Goal: Transaction & Acquisition: Purchase product/service

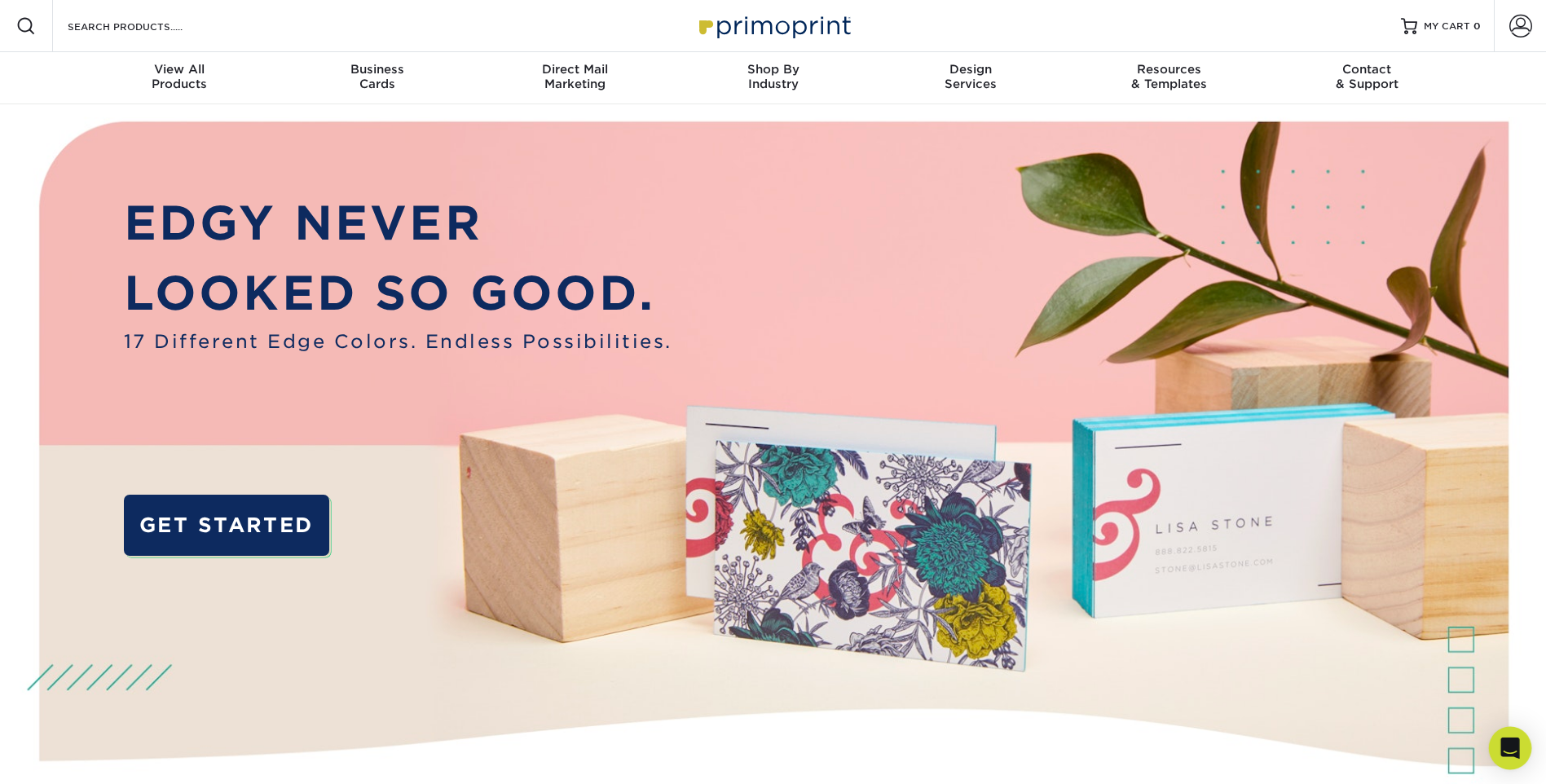
click at [1252, 677] on icon "Open Intercom Messenger" at bounding box center [1510, 748] width 21 height 21
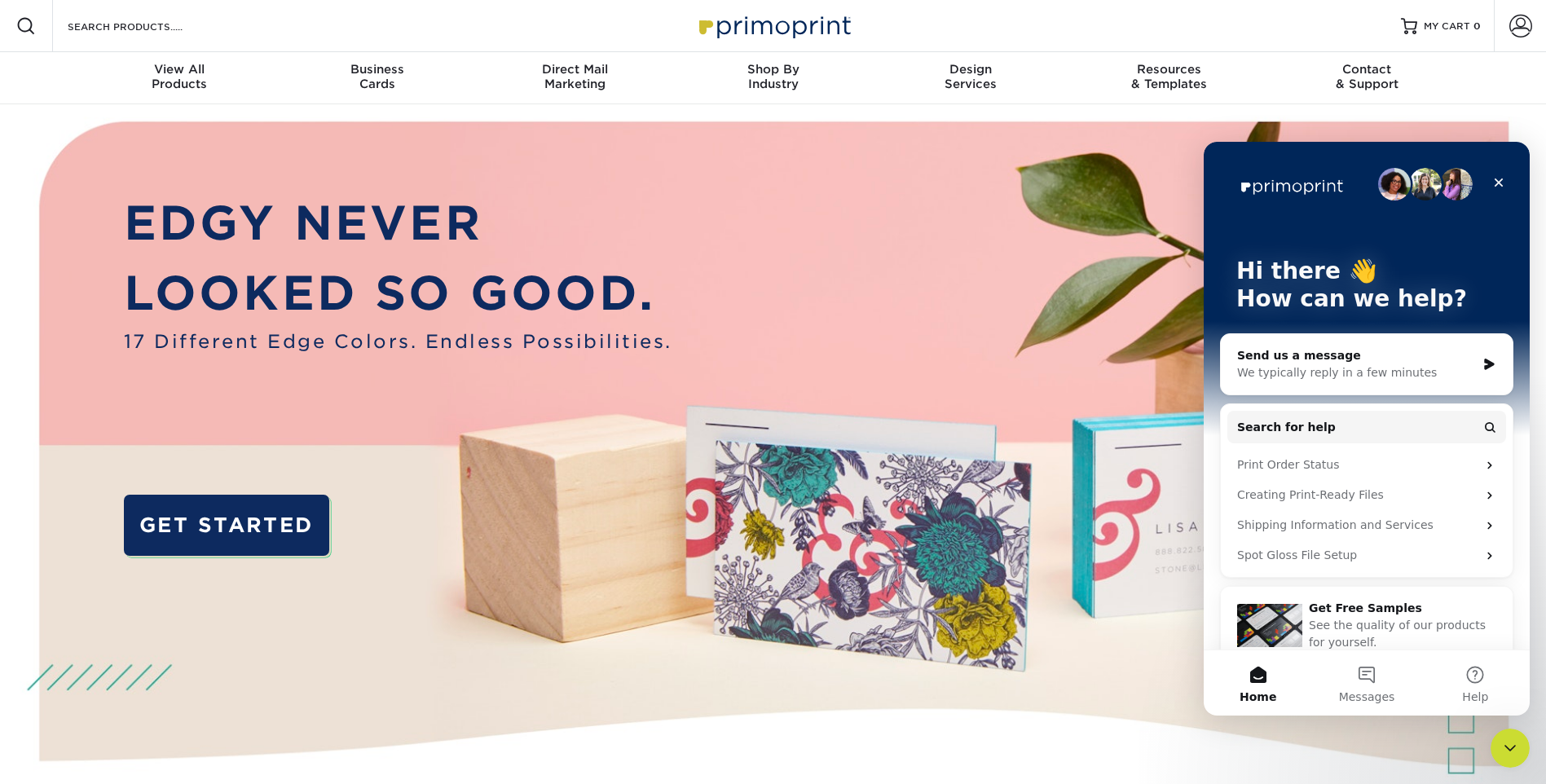
click at [1252, 366] on div "We typically reply in a few minutes" at bounding box center [1356, 373] width 238 height 17
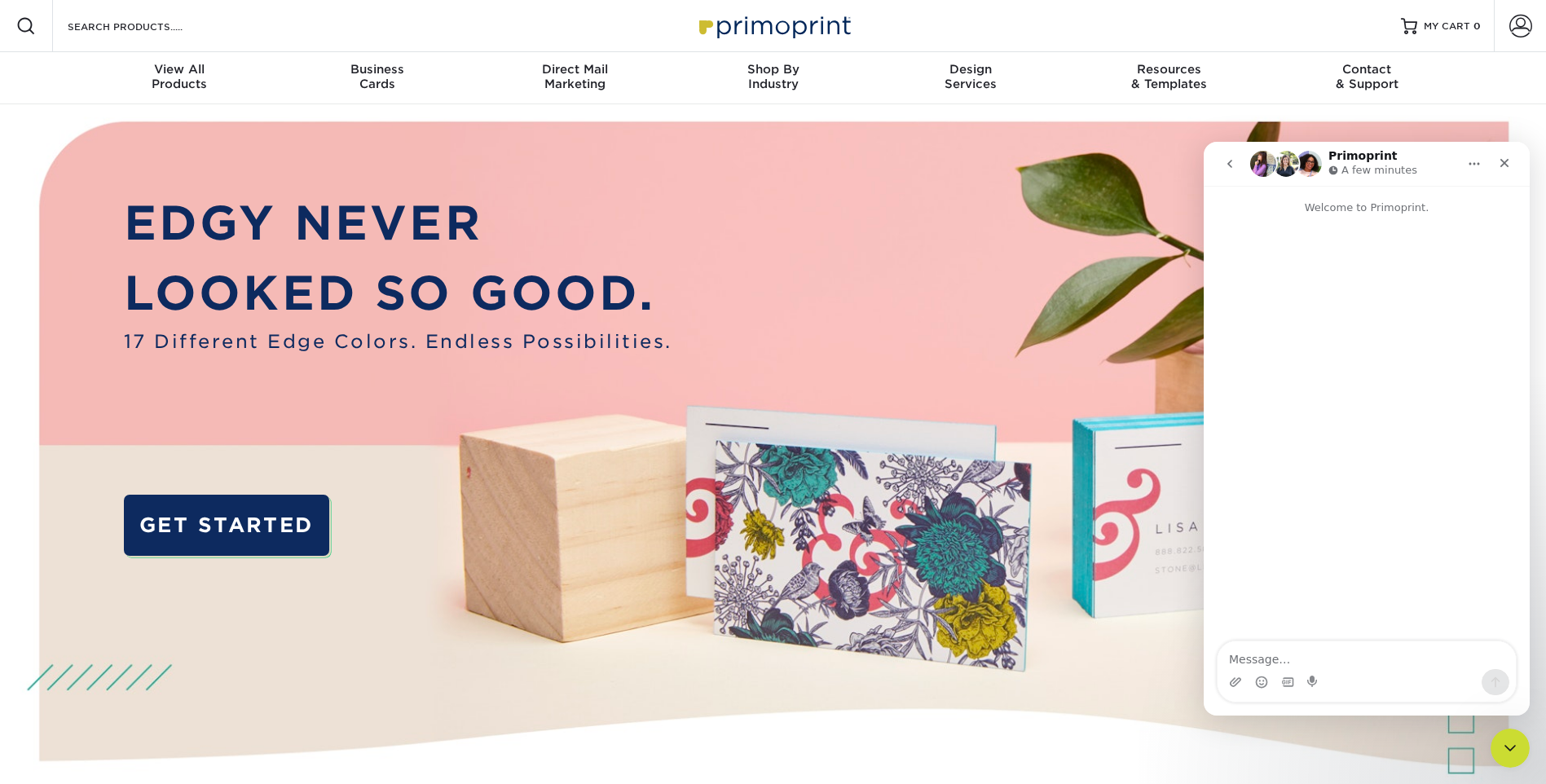
click at [1246, 659] on textarea "Message…" at bounding box center [1367, 655] width 299 height 28
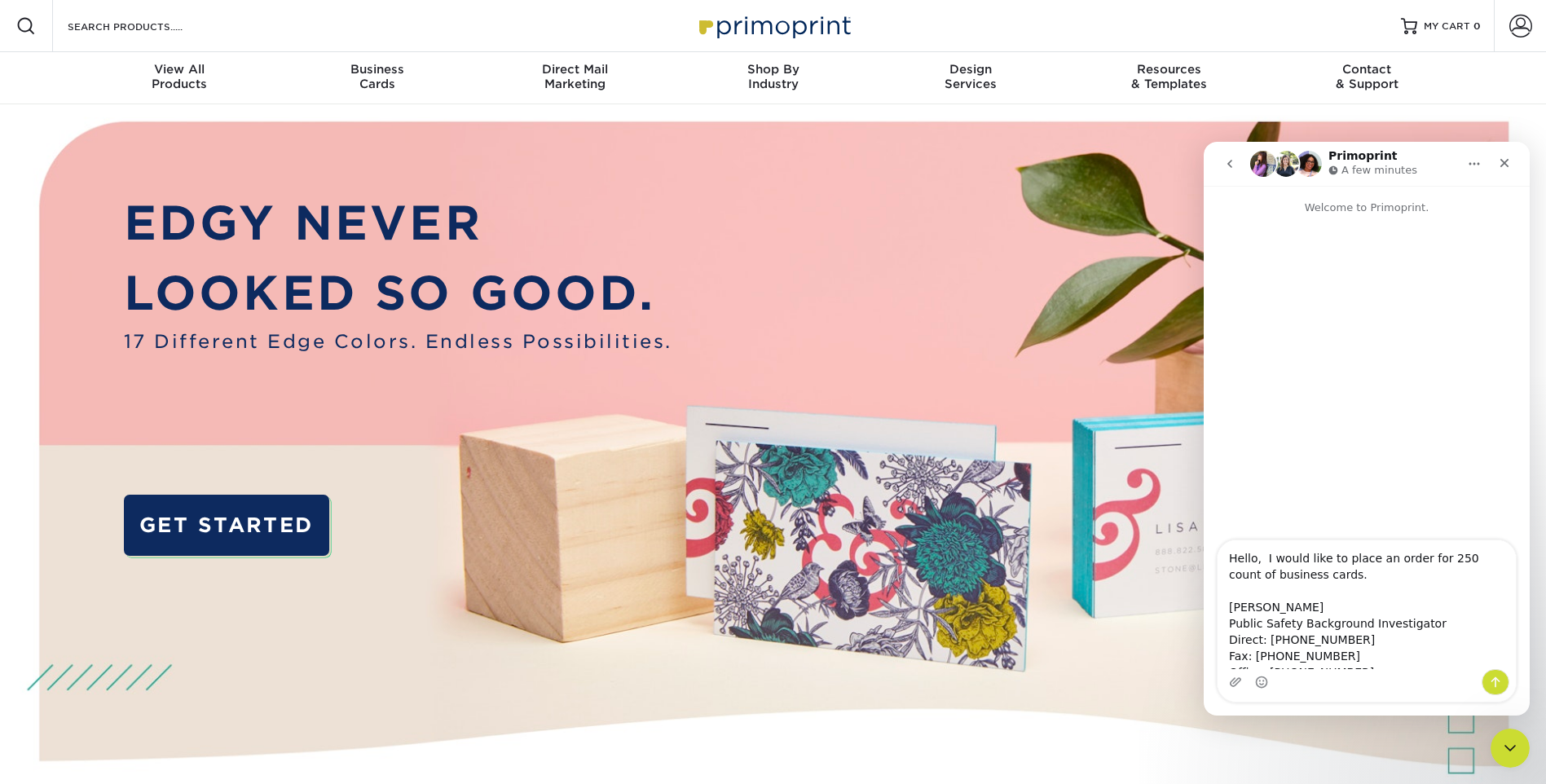
type textarea "Hello, I would like to place an order for 250 count of business cards. Eric Kim…"
click at [1252, 677] on icon "Send a message…" at bounding box center [1495, 682] width 13 height 13
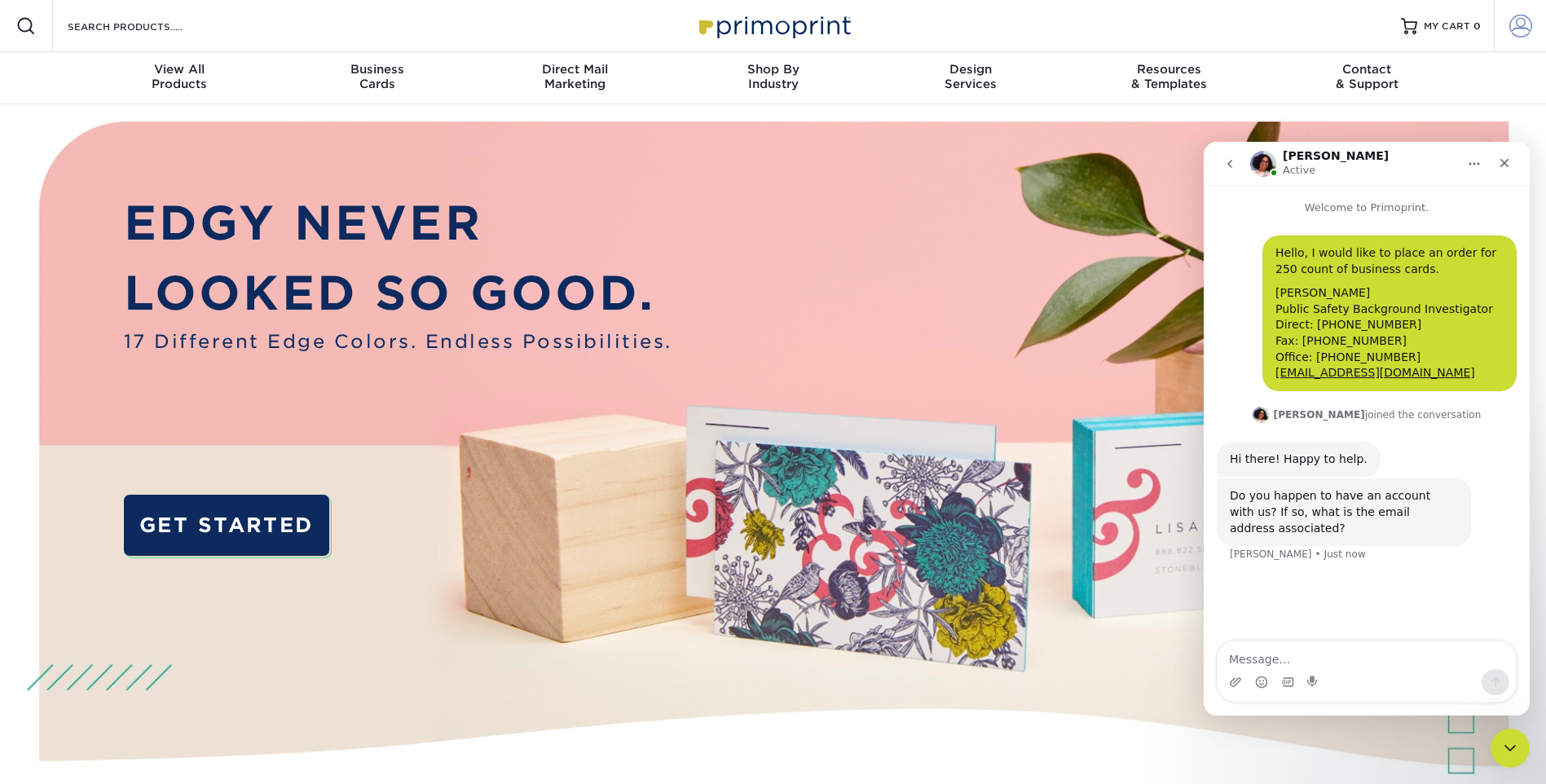
click at [1252, 25] on span at bounding box center [1521, 26] width 23 height 23
click at [1252, 103] on input "text" at bounding box center [1424, 103] width 217 height 31
click at [1252, 104] on input "text" at bounding box center [1424, 103] width 217 height 31
type input "asolano@creativesecurity.com"
drag, startPoint x: 1343, startPoint y: 150, endPoint x: 1089, endPoint y: 154, distance: 254.0
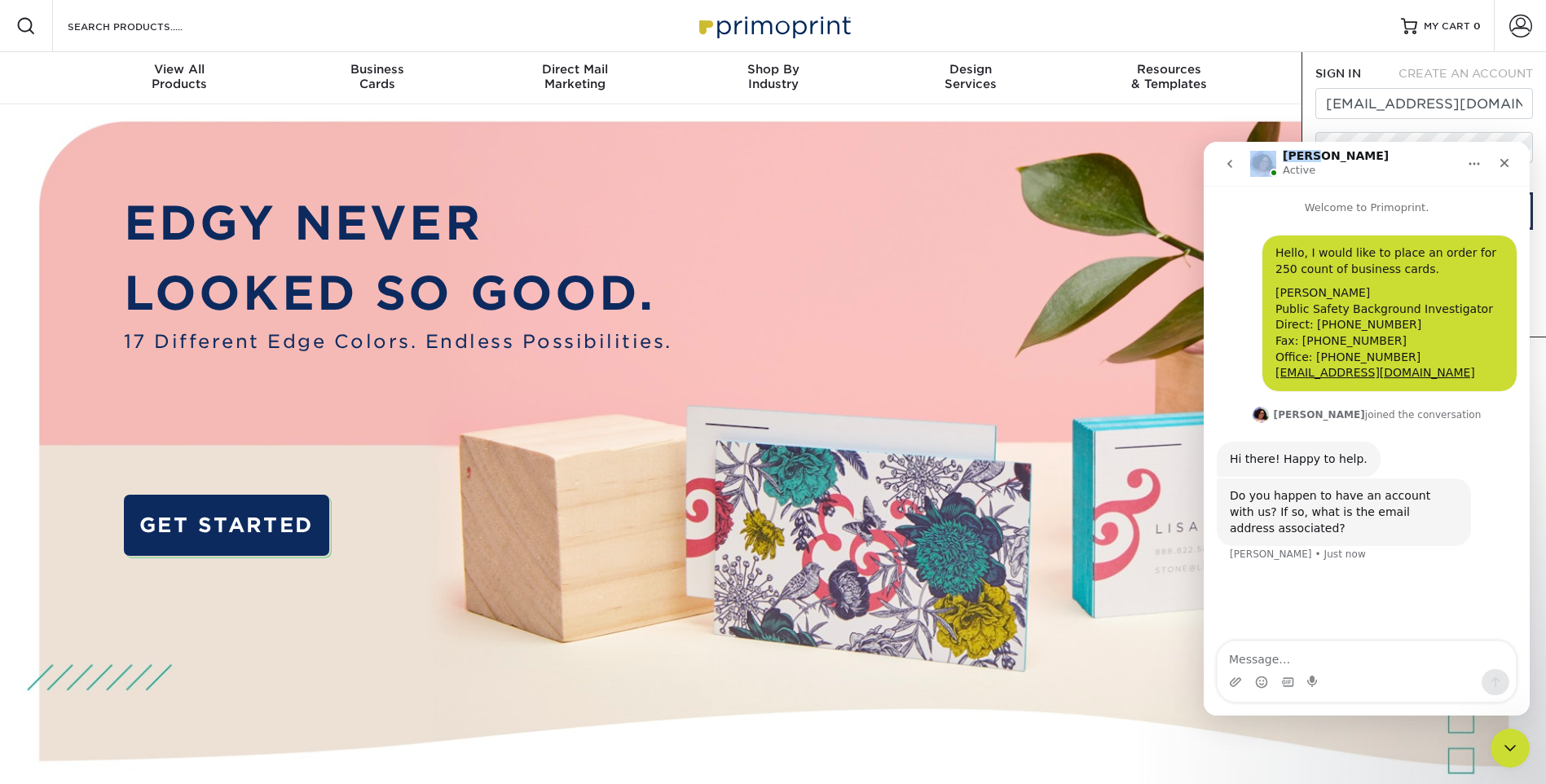
click at [1204, 154] on html "Avery Active Welcome to Primoprint. Hello, I would like to place an order for 2…" at bounding box center [1366, 428] width 326 height 574
drag, startPoint x: 1427, startPoint y: 168, endPoint x: 1349, endPoint y: 168, distance: 78.0
click at [1252, 168] on div "Avery Active" at bounding box center [1354, 164] width 207 height 29
click at [1252, 656] on textarea "Message…" at bounding box center [1367, 655] width 299 height 28
click at [1252, 159] on div "Avery Active" at bounding box center [1354, 164] width 207 height 29
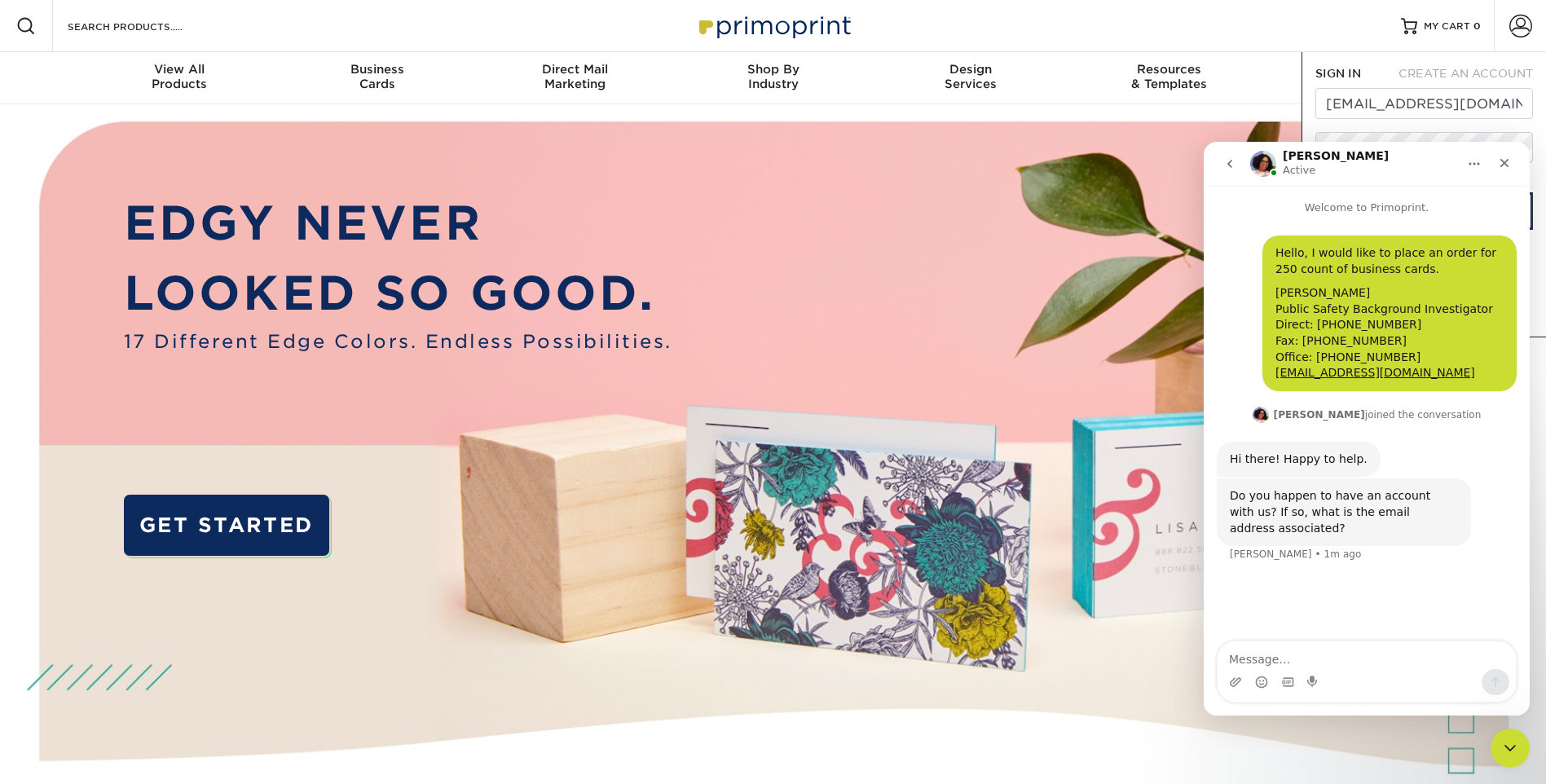
click at [1227, 160] on icon "go back" at bounding box center [1230, 163] width 13 height 13
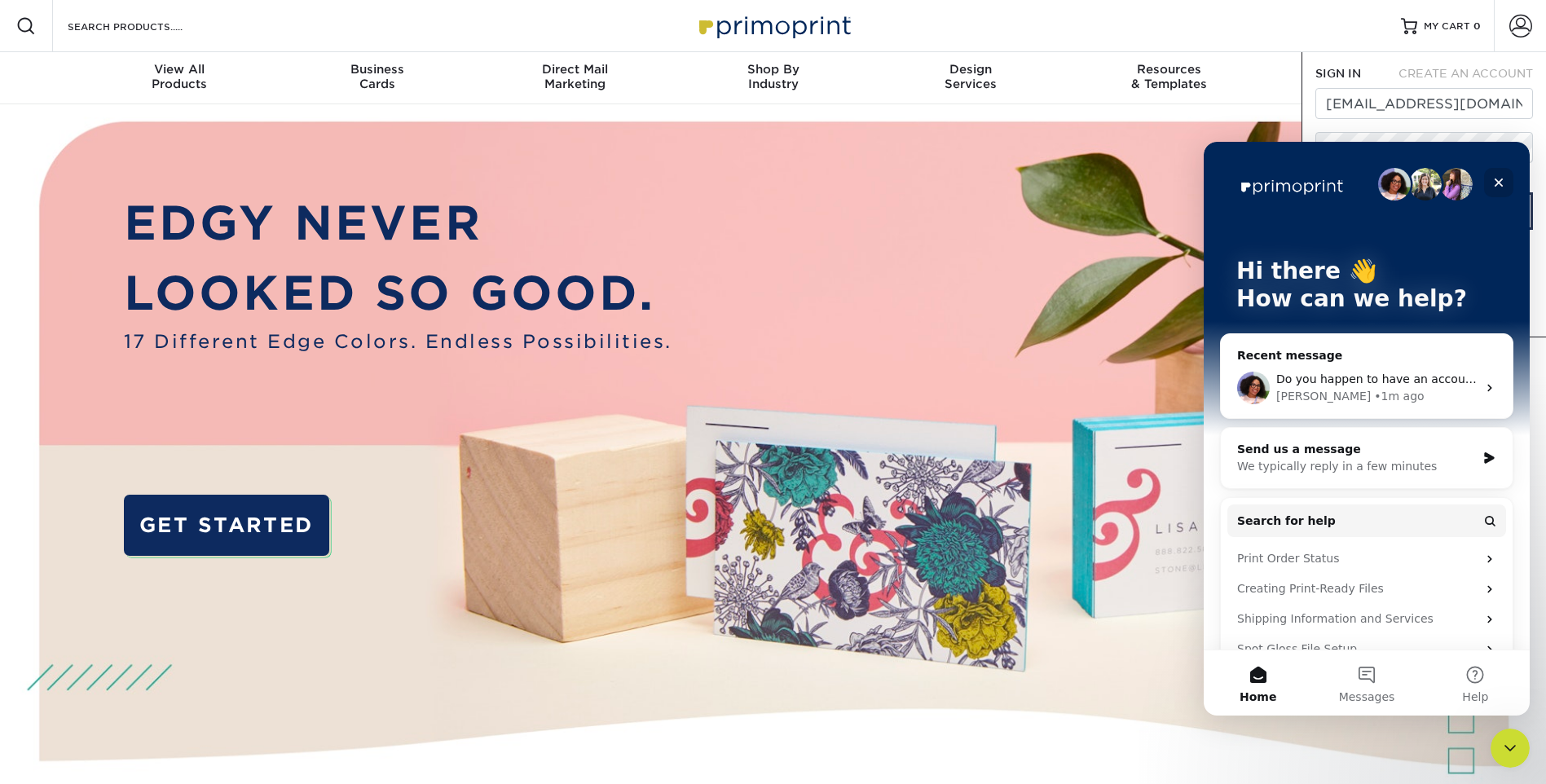
click at [1252, 182] on icon "Close" at bounding box center [1499, 182] width 13 height 13
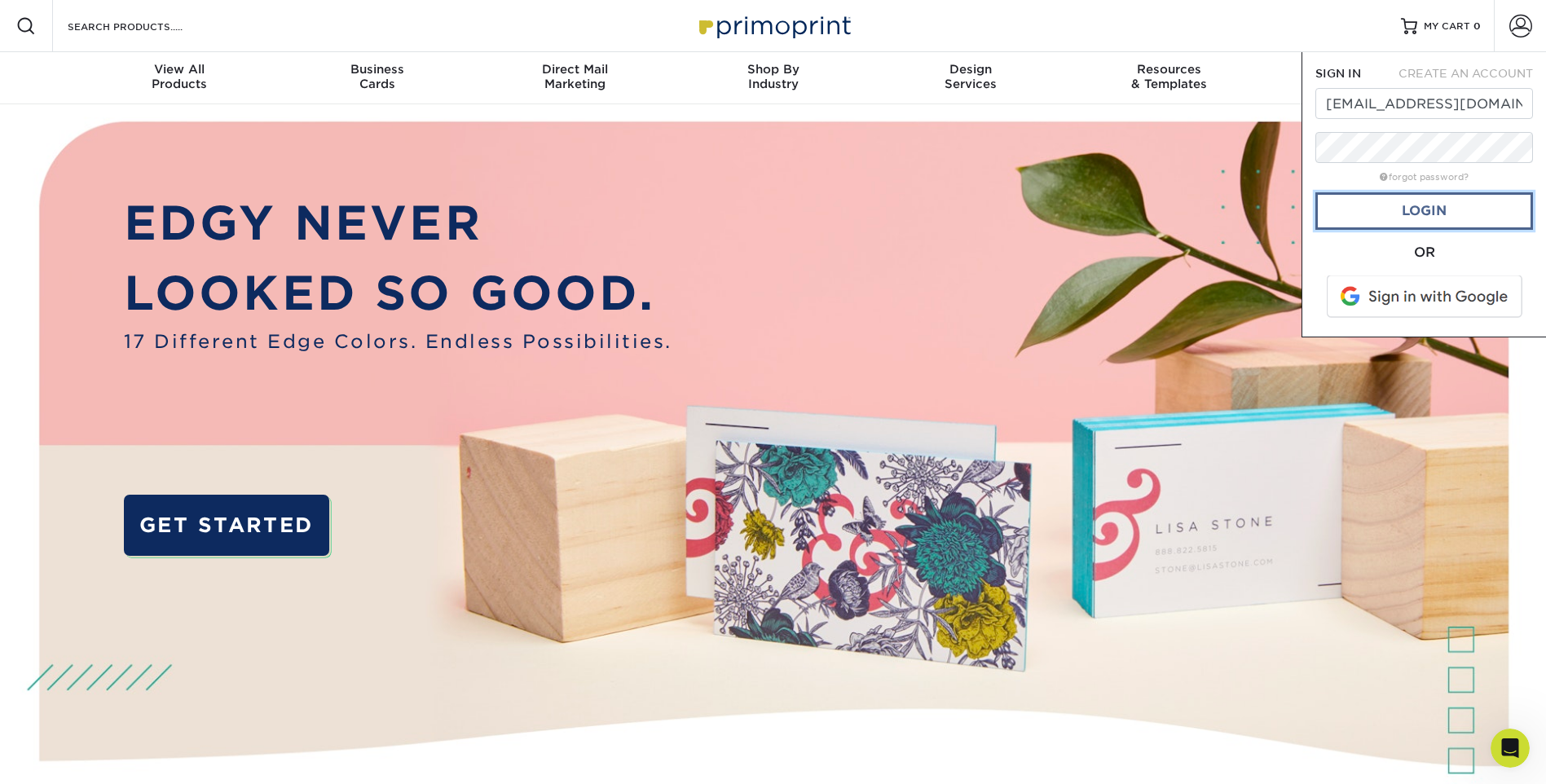
click at [1252, 213] on link "Login" at bounding box center [1424, 210] width 217 height 38
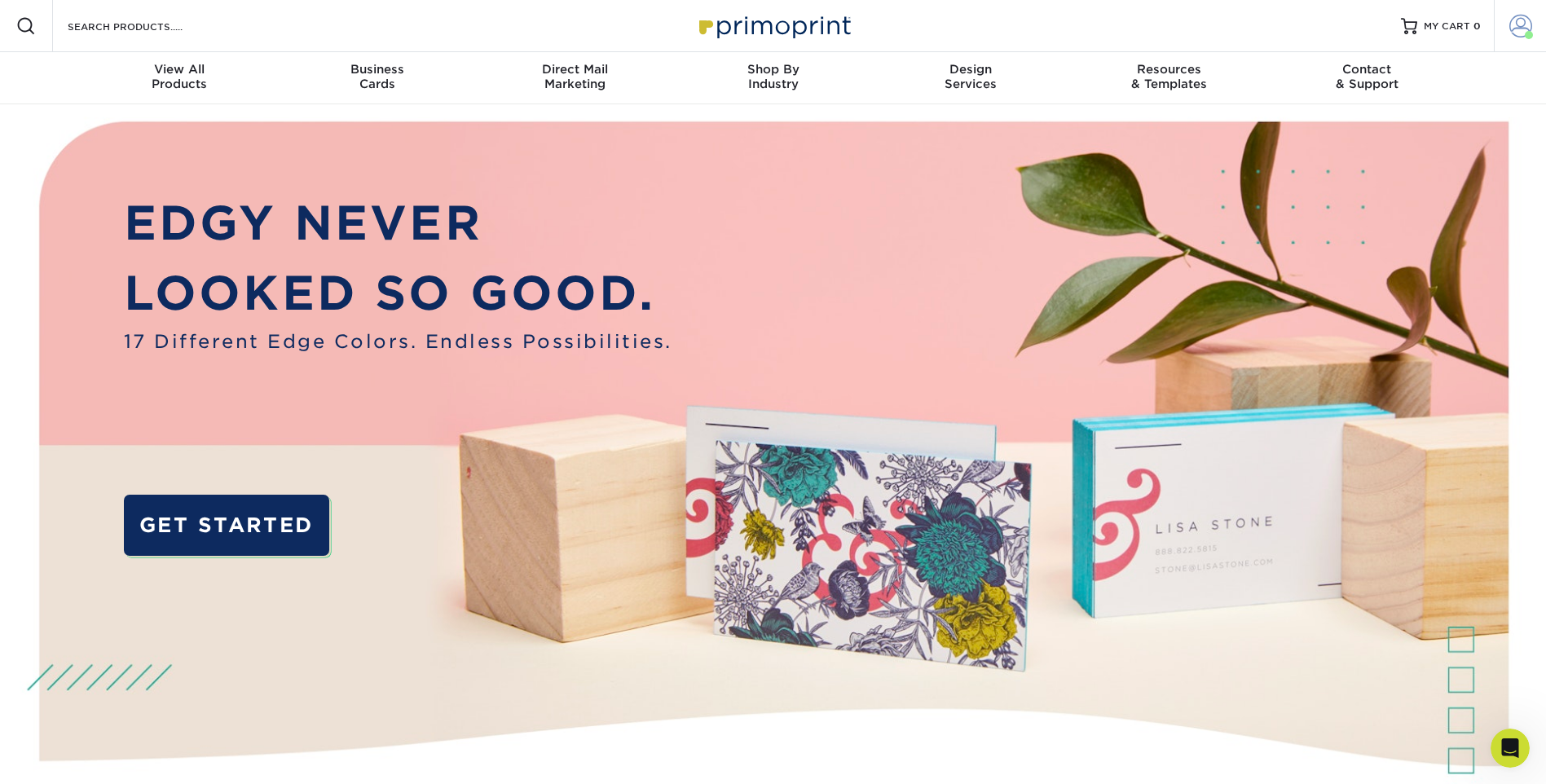
click at [1252, 26] on span at bounding box center [1521, 26] width 23 height 23
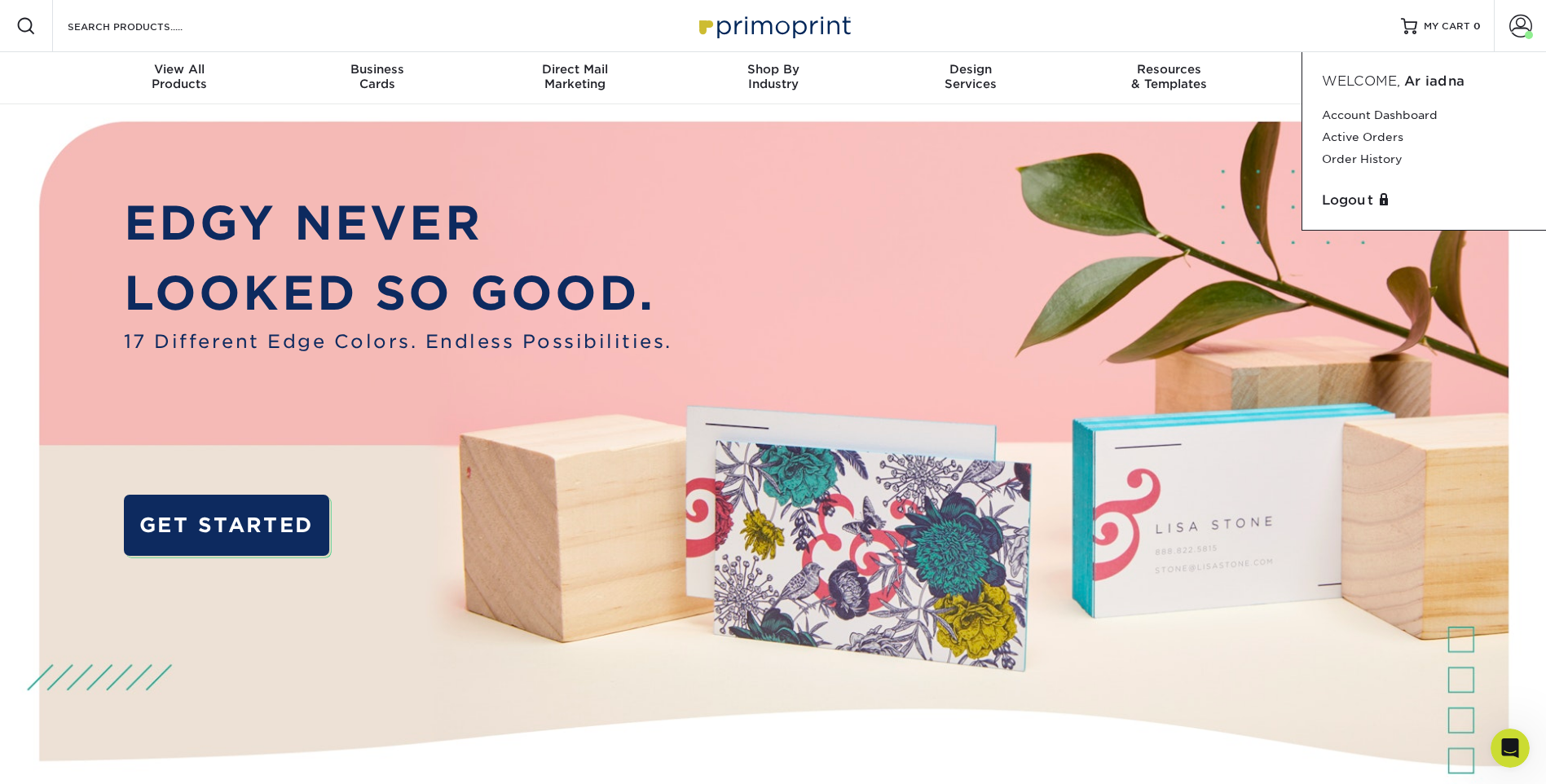
click at [1136, 315] on img at bounding box center [772, 486] width 1531 height 765
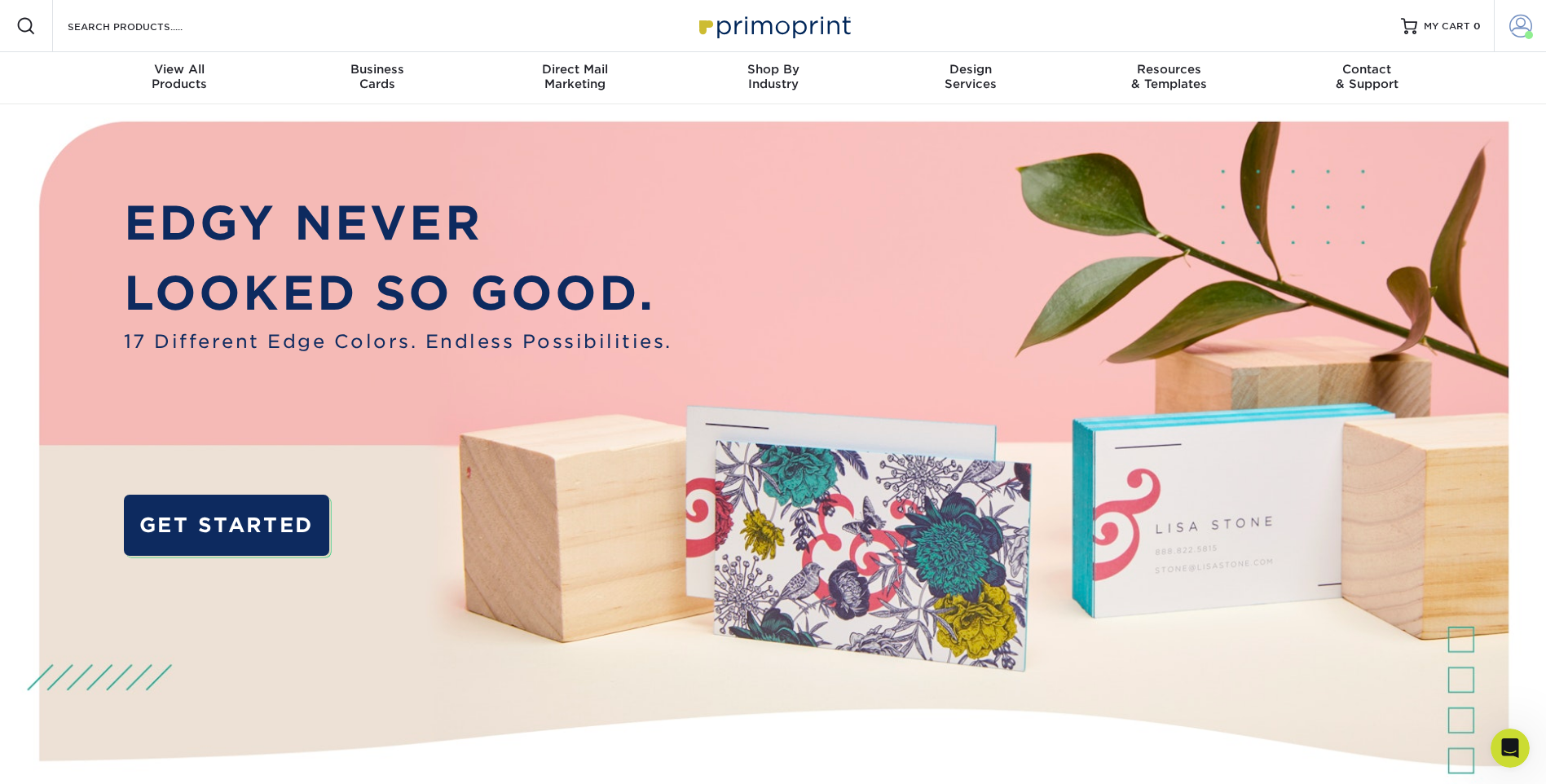
click at [1252, 26] on span at bounding box center [1521, 26] width 23 height 23
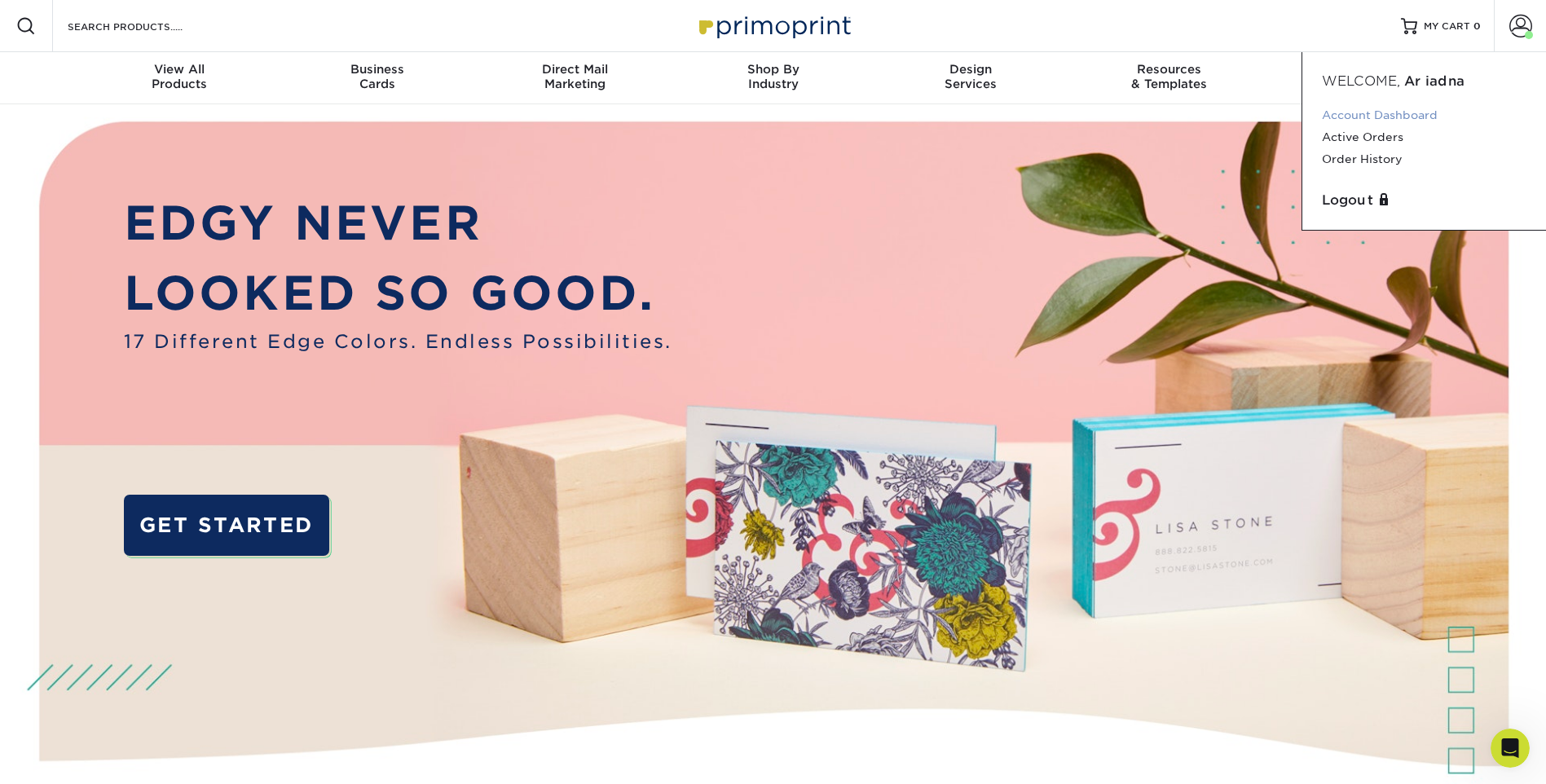
click at [1252, 114] on link "Account Dashboard" at bounding box center [1425, 114] width 204 height 22
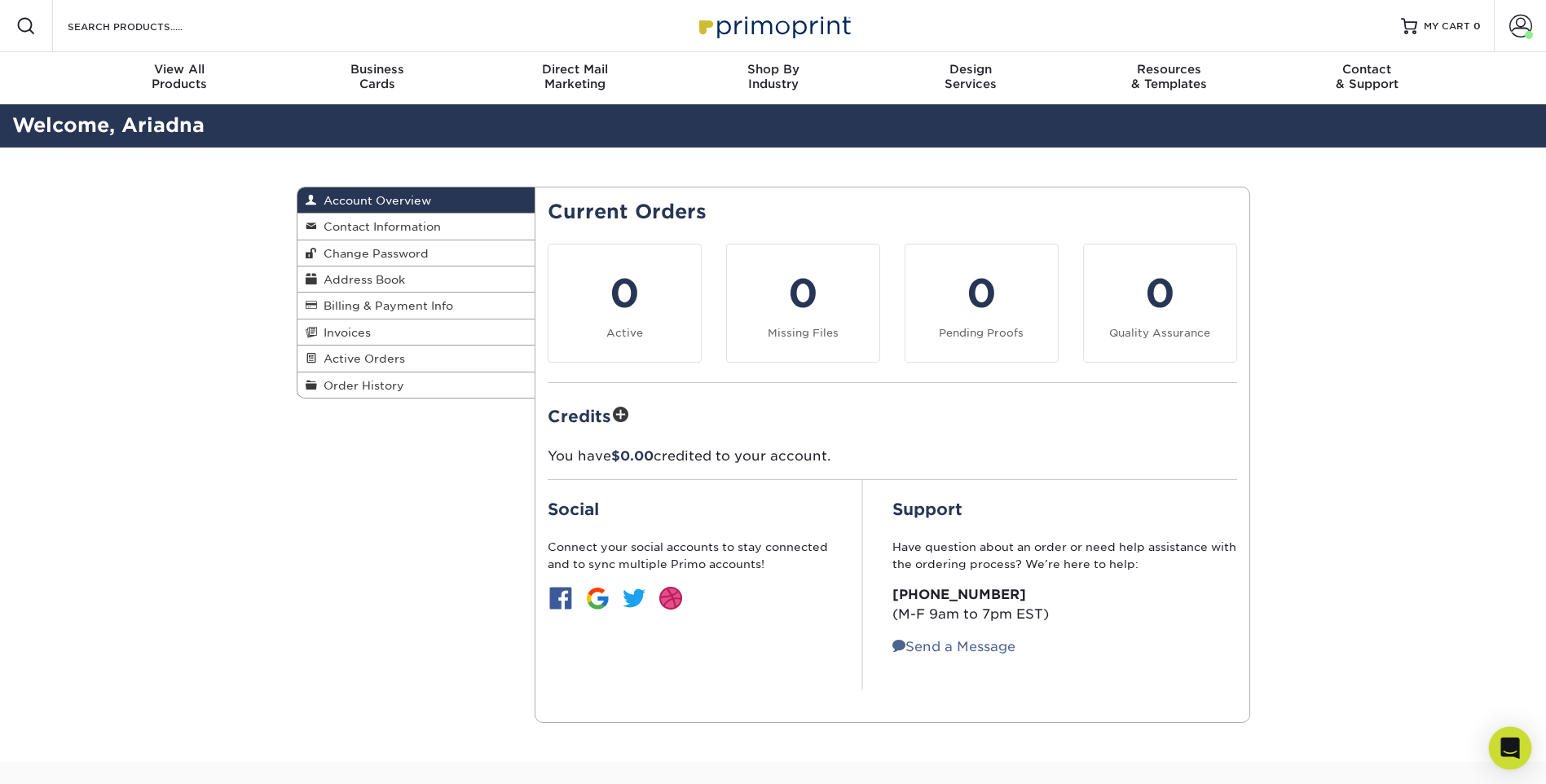
click at [1508, 753] on icon "Open Intercom Messenger" at bounding box center [1509, 748] width 18 height 21
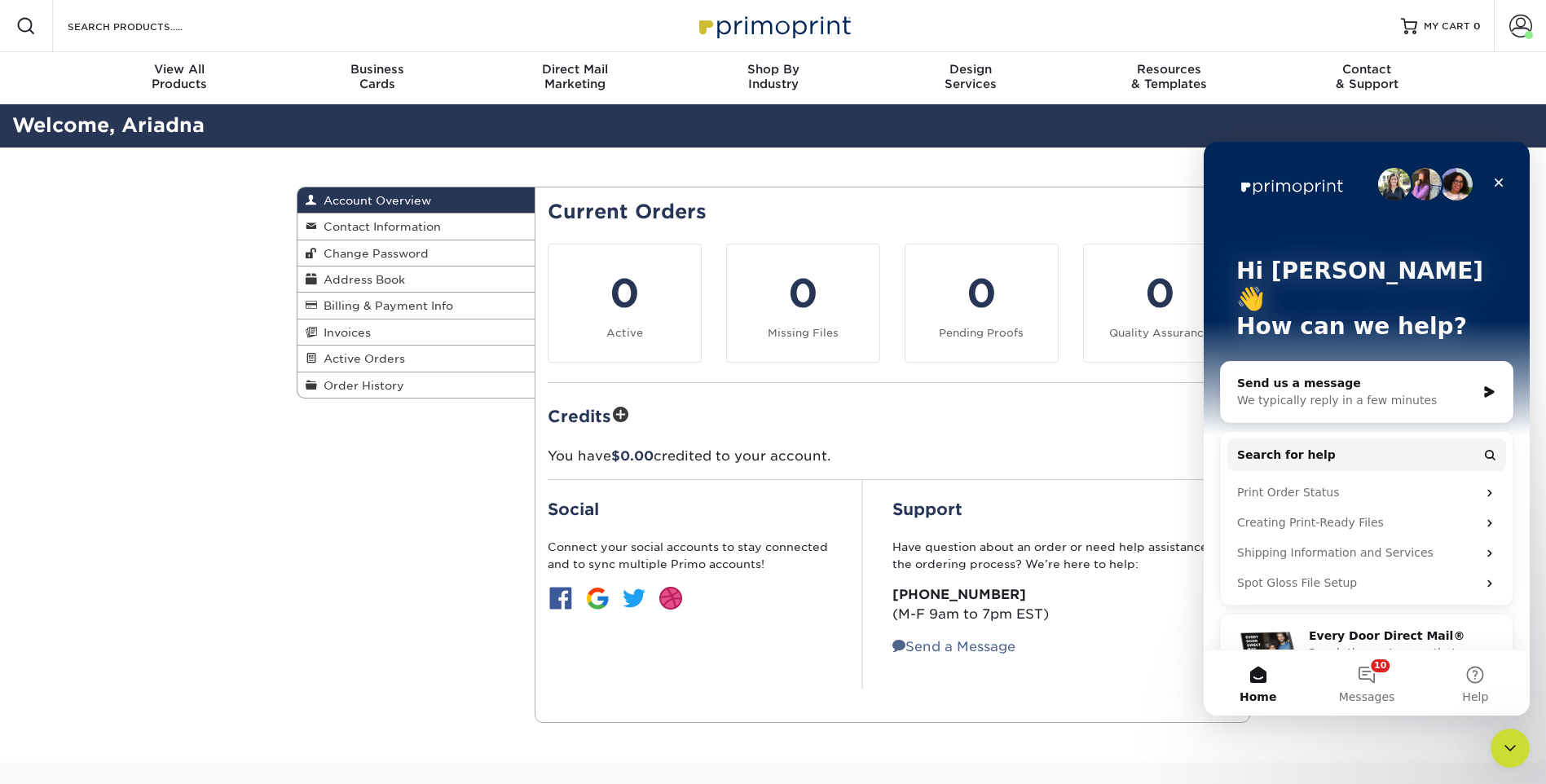
click at [1314, 392] on div "We typically reply in a few minutes" at bounding box center [1356, 401] width 238 height 17
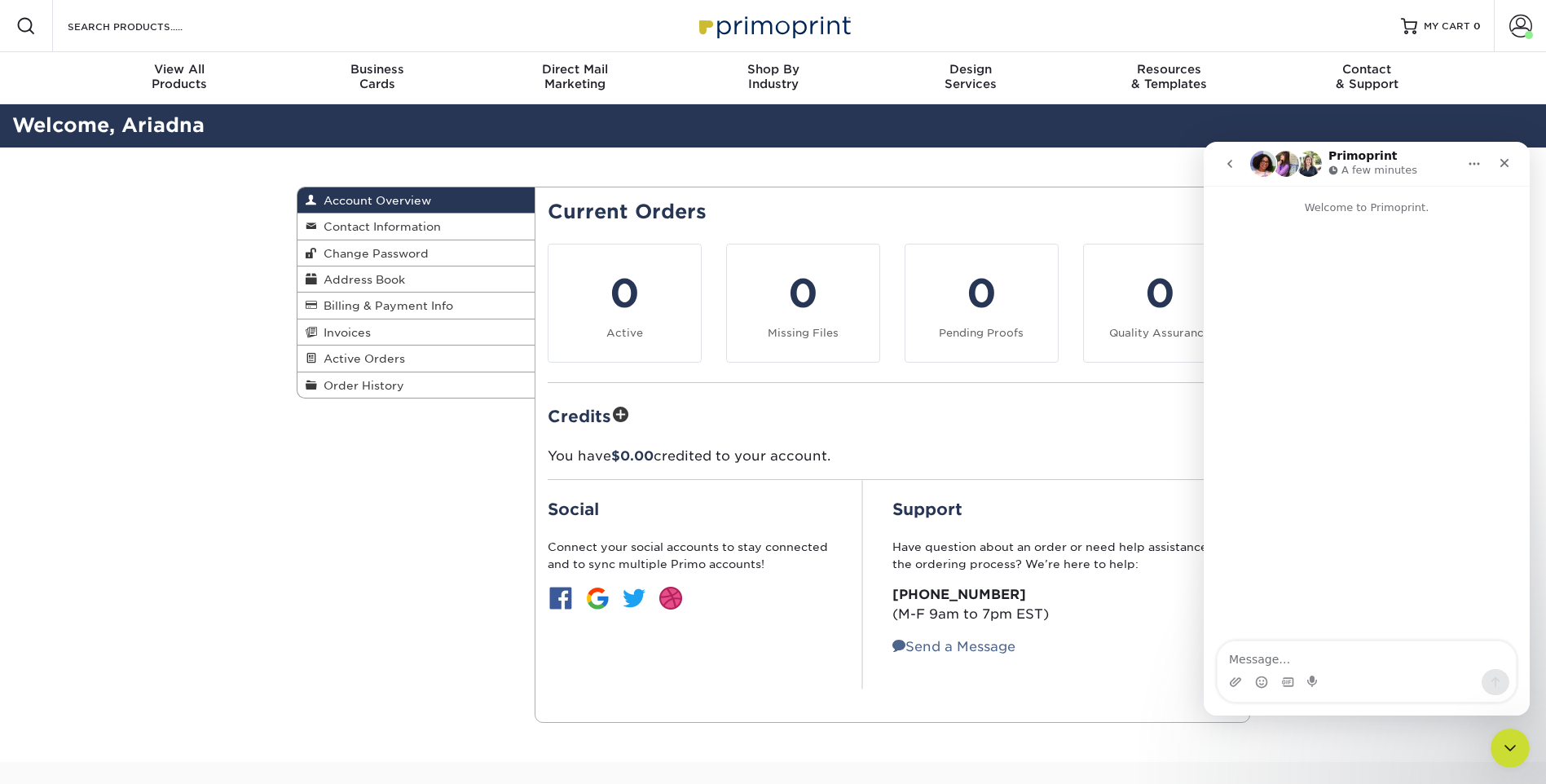
click at [1250, 664] on textarea "Message…" at bounding box center [1367, 655] width 299 height 28
click at [1291, 669] on div "Intercom messenger" at bounding box center [1287, 682] width 13 height 26
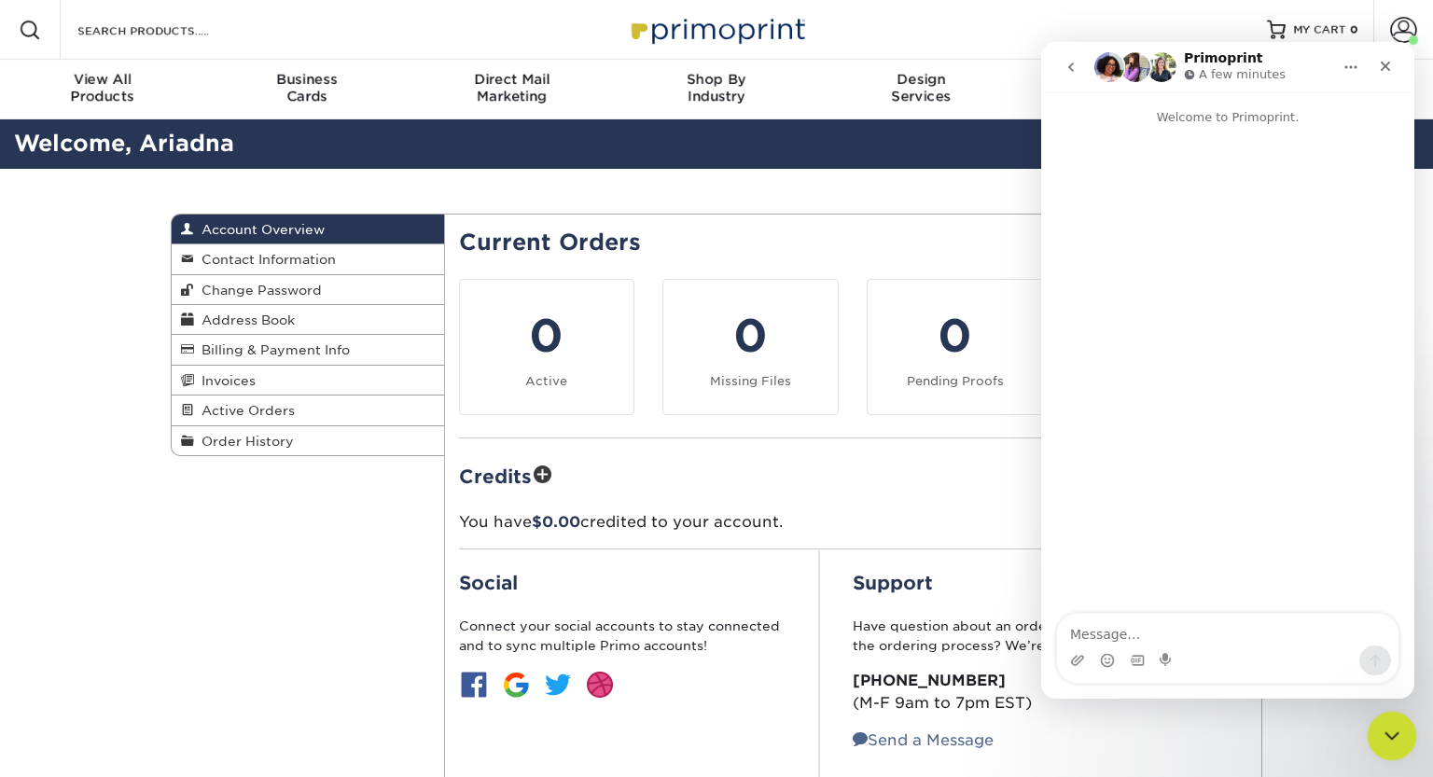
click at [1386, 727] on icon "Close Intercom Messenger" at bounding box center [1389, 733] width 22 height 22
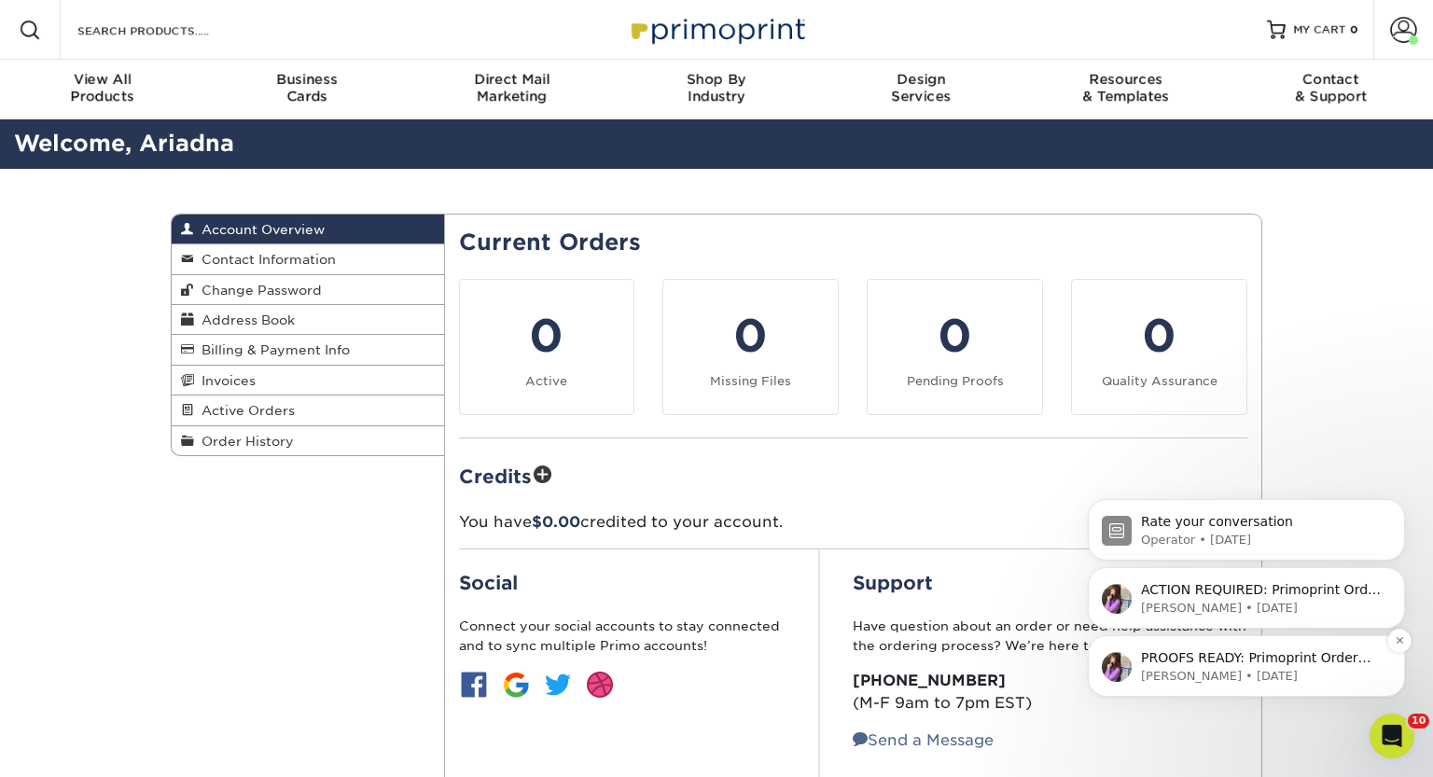
click at [1245, 674] on p "Erica • 6w ago" at bounding box center [1261, 676] width 241 height 17
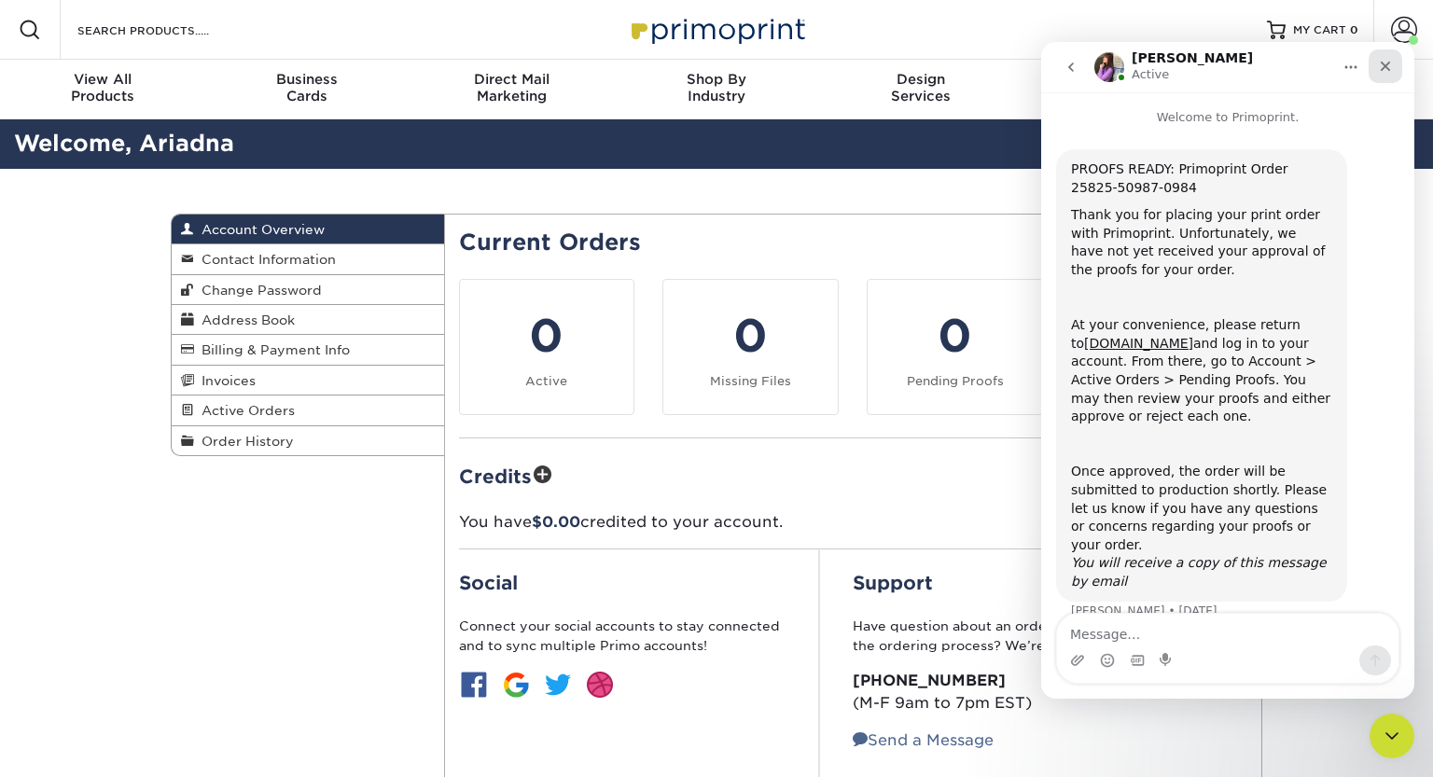
drag, startPoint x: 1382, startPoint y: 62, endPoint x: 2425, endPoint y: 104, distance: 1043.3
click at [1383, 62] on icon "Close" at bounding box center [1385, 66] width 15 height 15
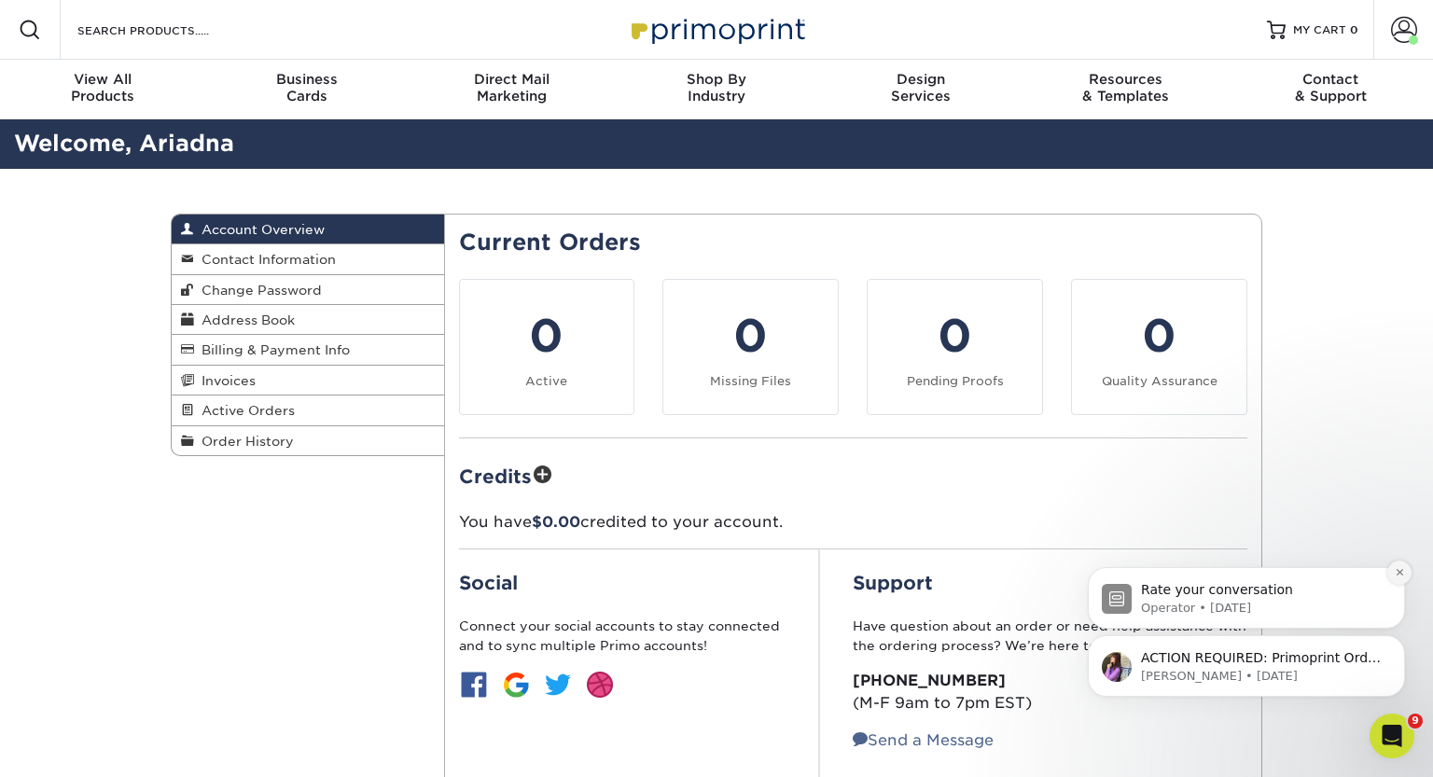
click at [1397, 568] on icon "Dismiss notification" at bounding box center [1400, 572] width 10 height 10
click at [1398, 639] on icon "Dismiss notification" at bounding box center [1400, 641] width 10 height 10
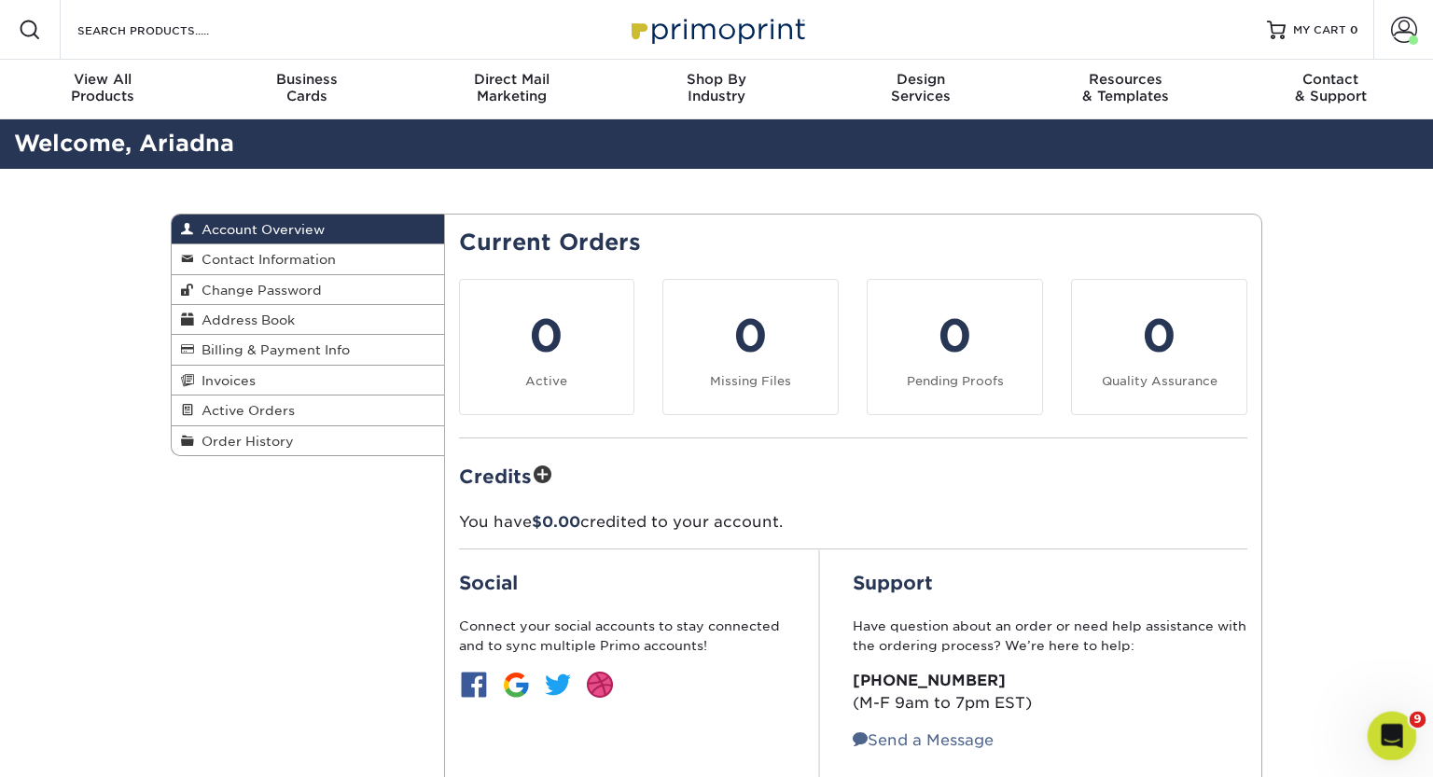
drag, startPoint x: 1410, startPoint y: 719, endPoint x: 36, endPoint y: 5, distance: 1548.2
click at [1410, 719] on span "9" at bounding box center [1418, 720] width 17 height 17
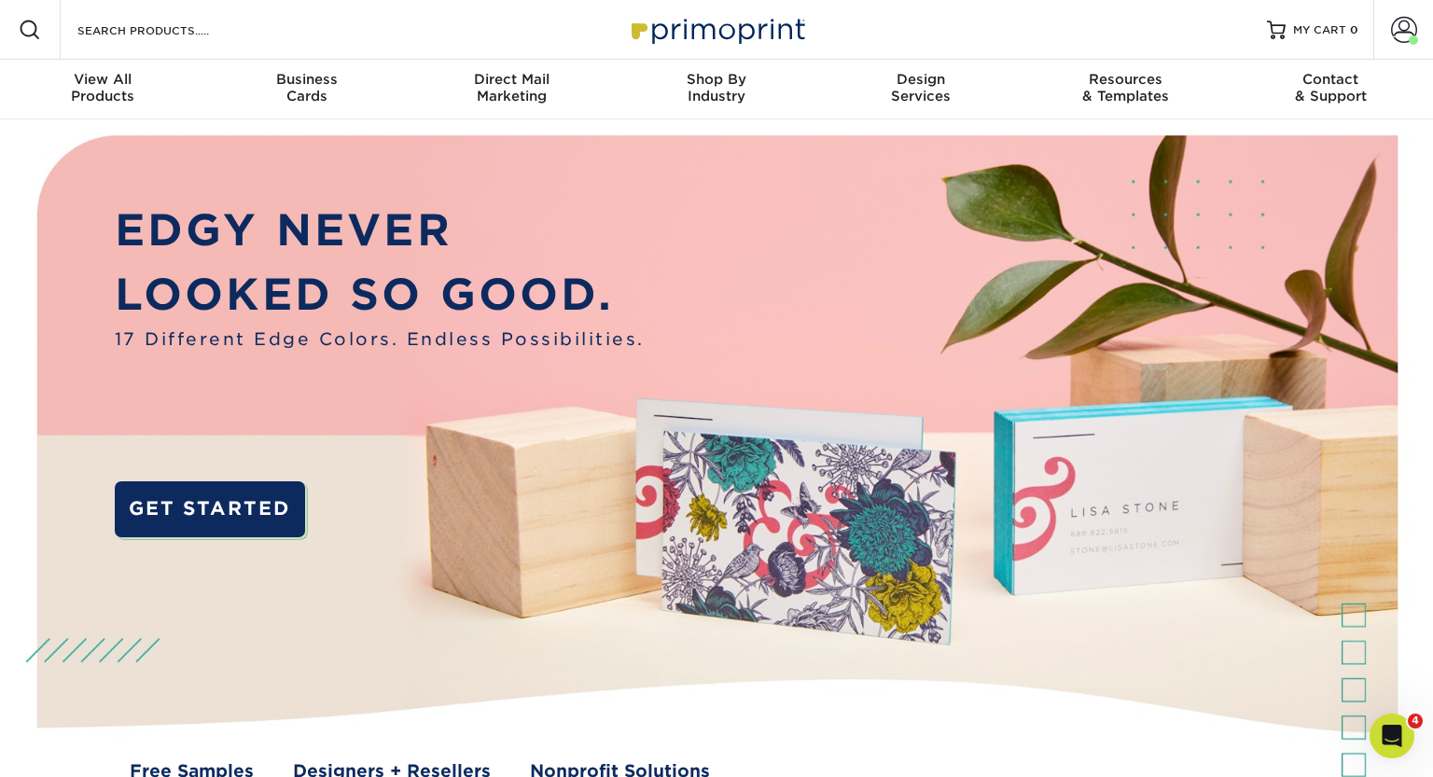
click at [1397, 731] on icon "Open Intercom Messenger" at bounding box center [1392, 736] width 31 height 31
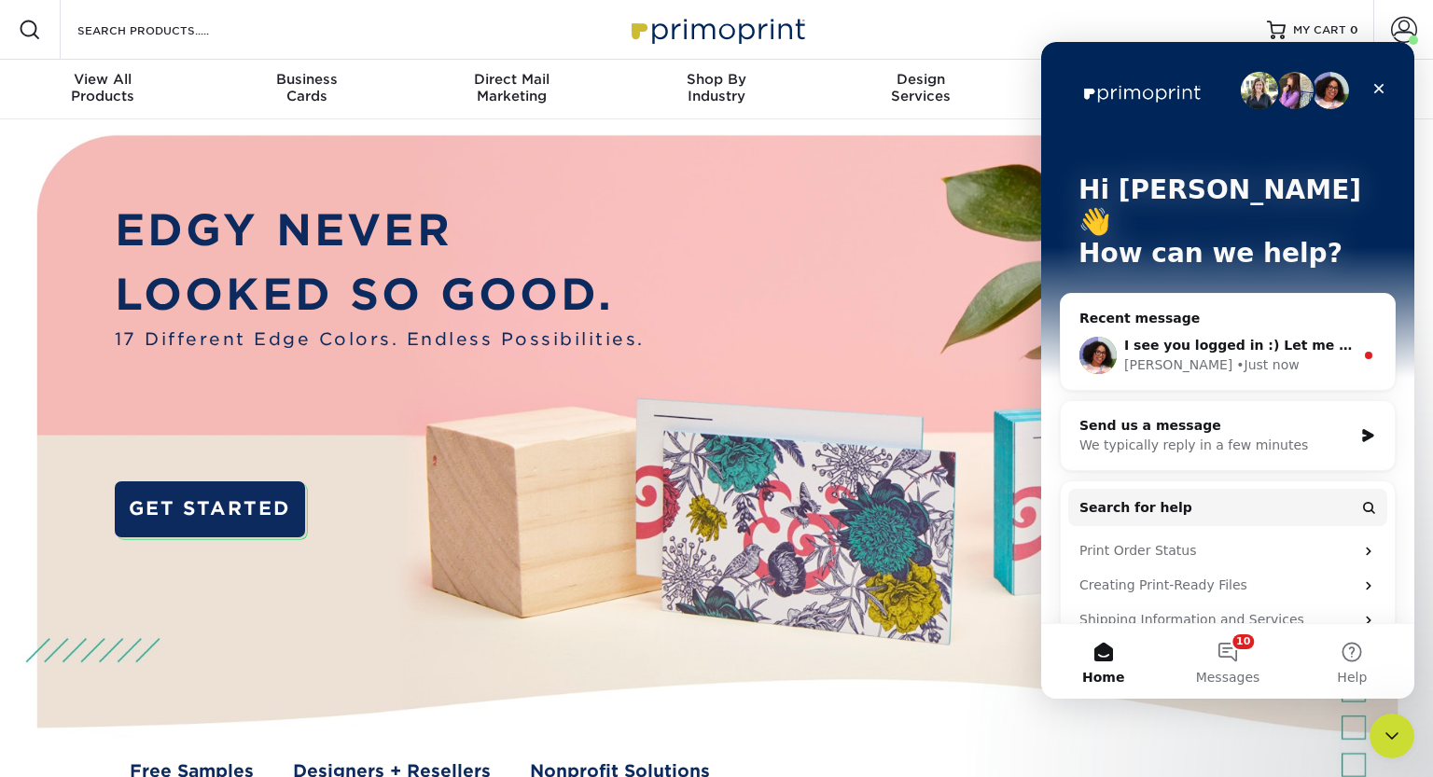
click at [1191, 338] on span "I see you logged in :) Let me take a look at your account for you!" at bounding box center [1364, 345] width 479 height 15
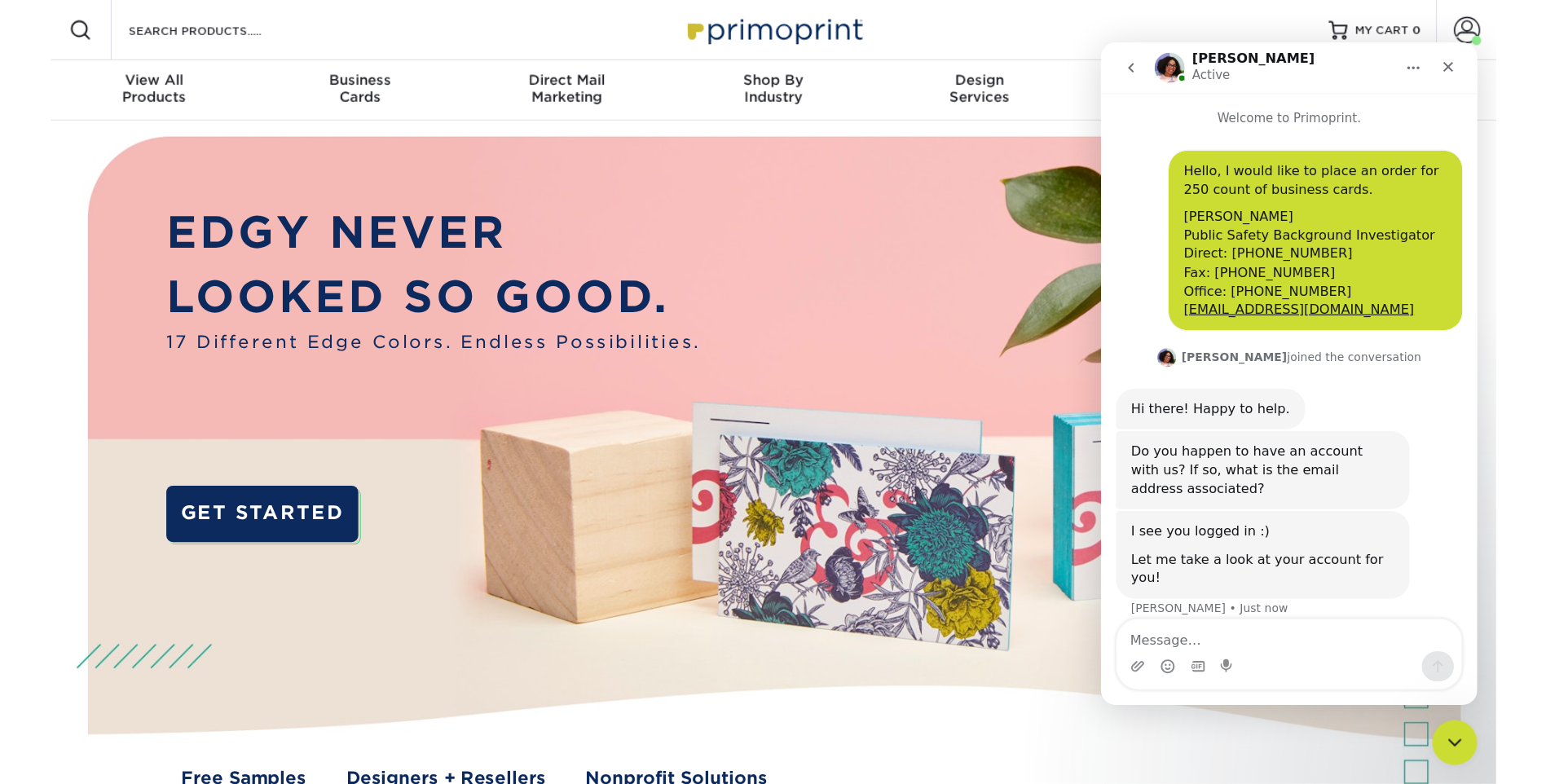
scroll to position [3, 0]
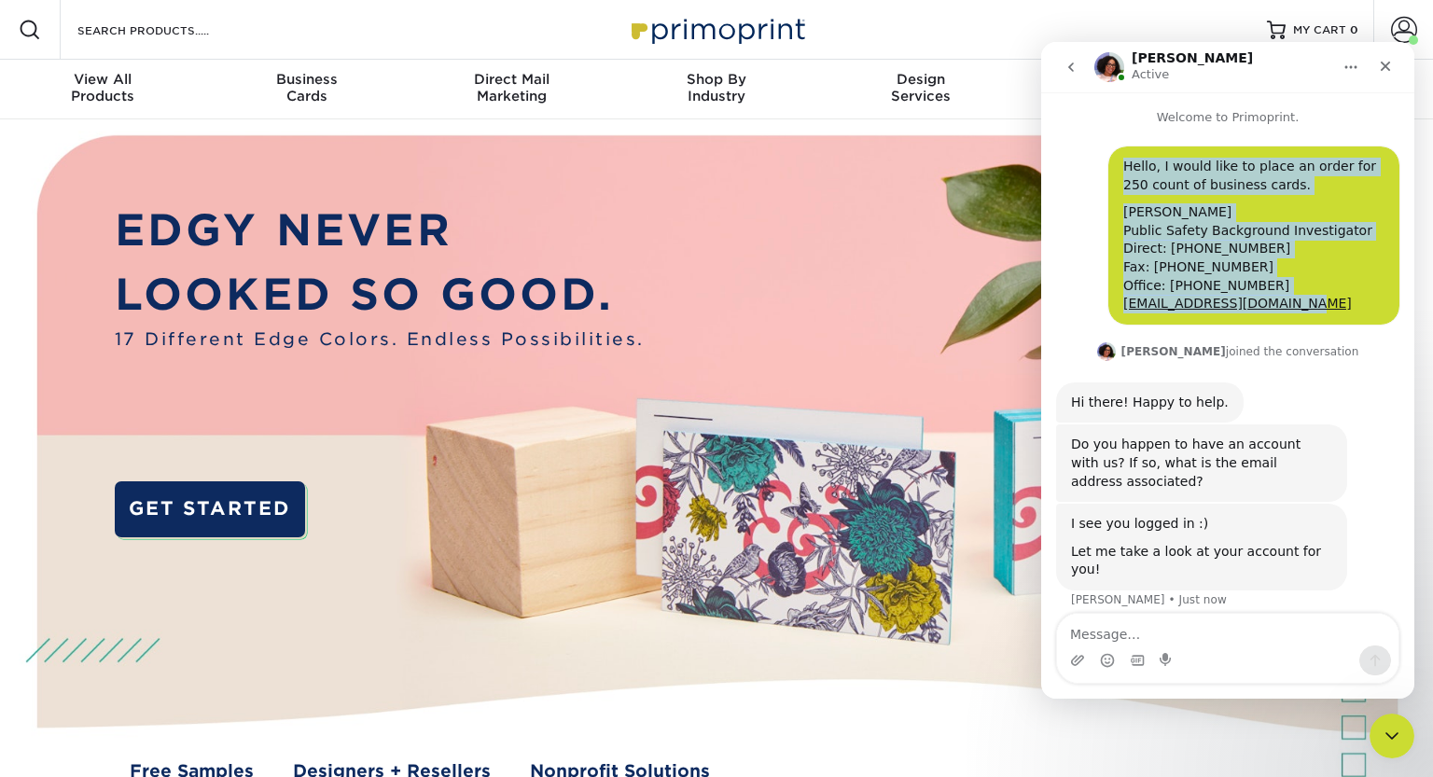
drag, startPoint x: 1290, startPoint y: 301, endPoint x: 1122, endPoint y: 175, distance: 210.0
click at [1122, 175] on div "Hello, I would like to place an order for 250 count of business cards. Eric Kim…" at bounding box center [1254, 236] width 291 height 178
drag, startPoint x: 1122, startPoint y: 175, endPoint x: 1177, endPoint y: 175, distance: 55.1
copy div "Hello, I would like to place an order for 250 count of business cards. Eric Kim…"
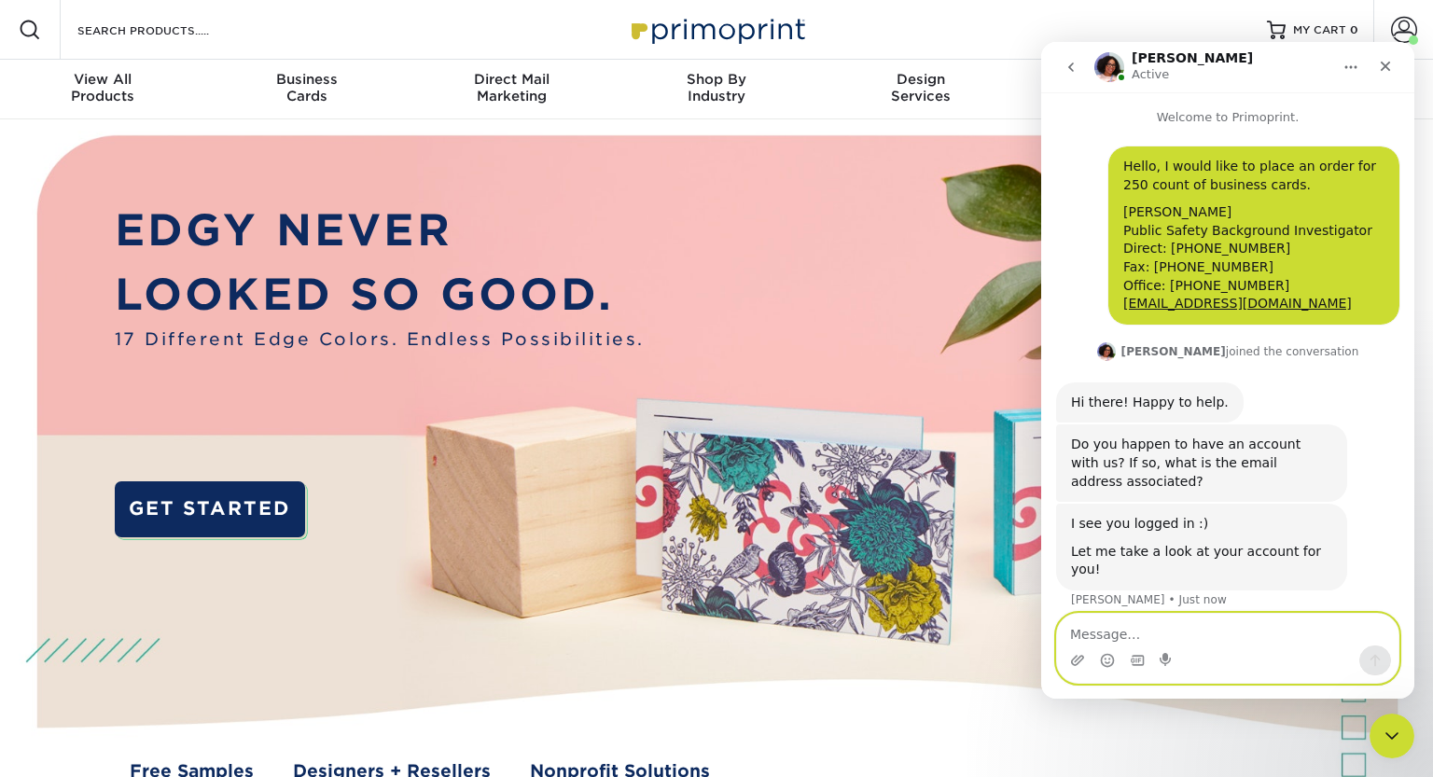
click at [1117, 637] on textarea "Message…" at bounding box center [1228, 630] width 342 height 32
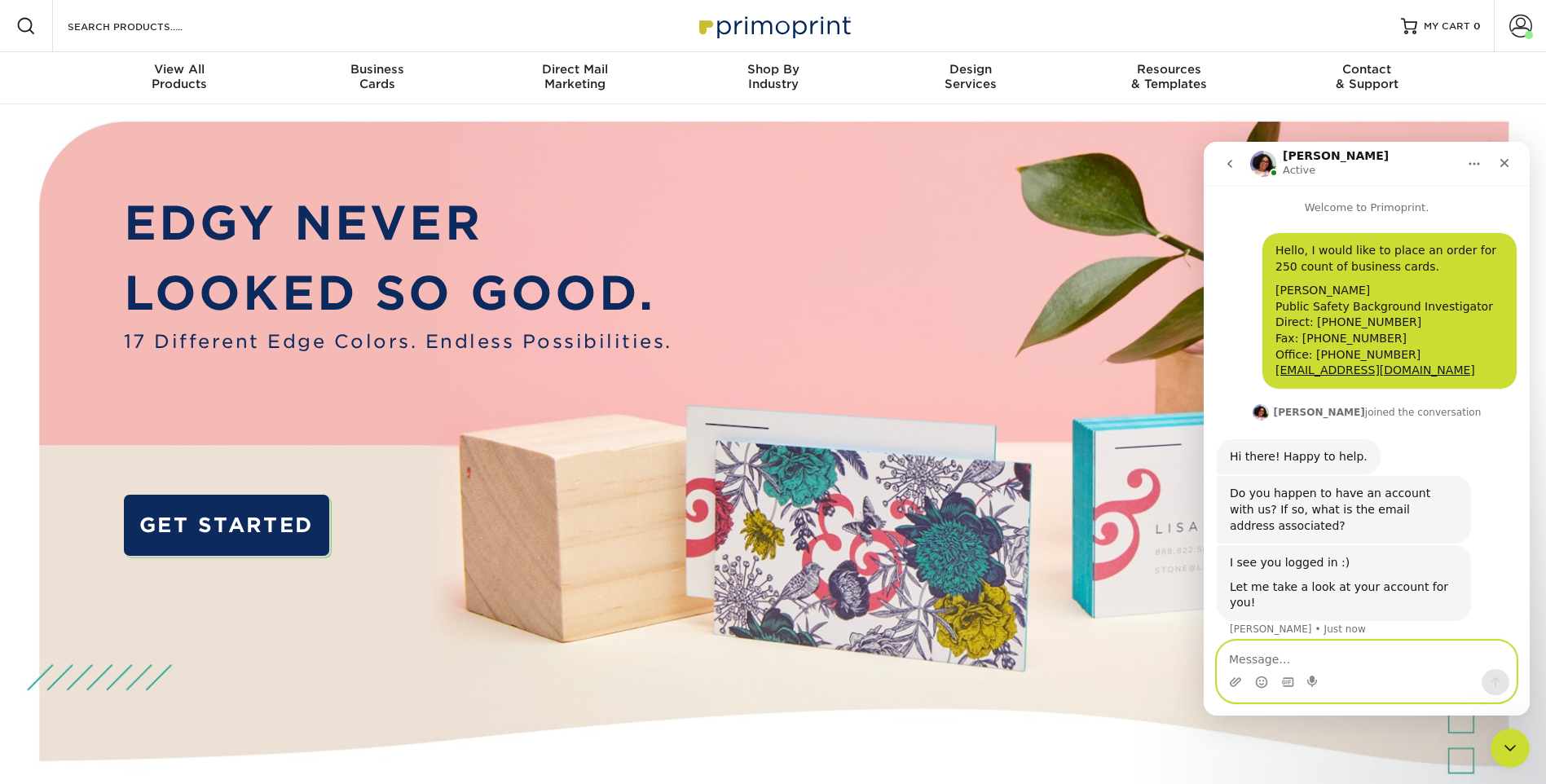
click at [1252, 656] on textarea "Message…" at bounding box center [1367, 655] width 299 height 28
type textarea "yes"
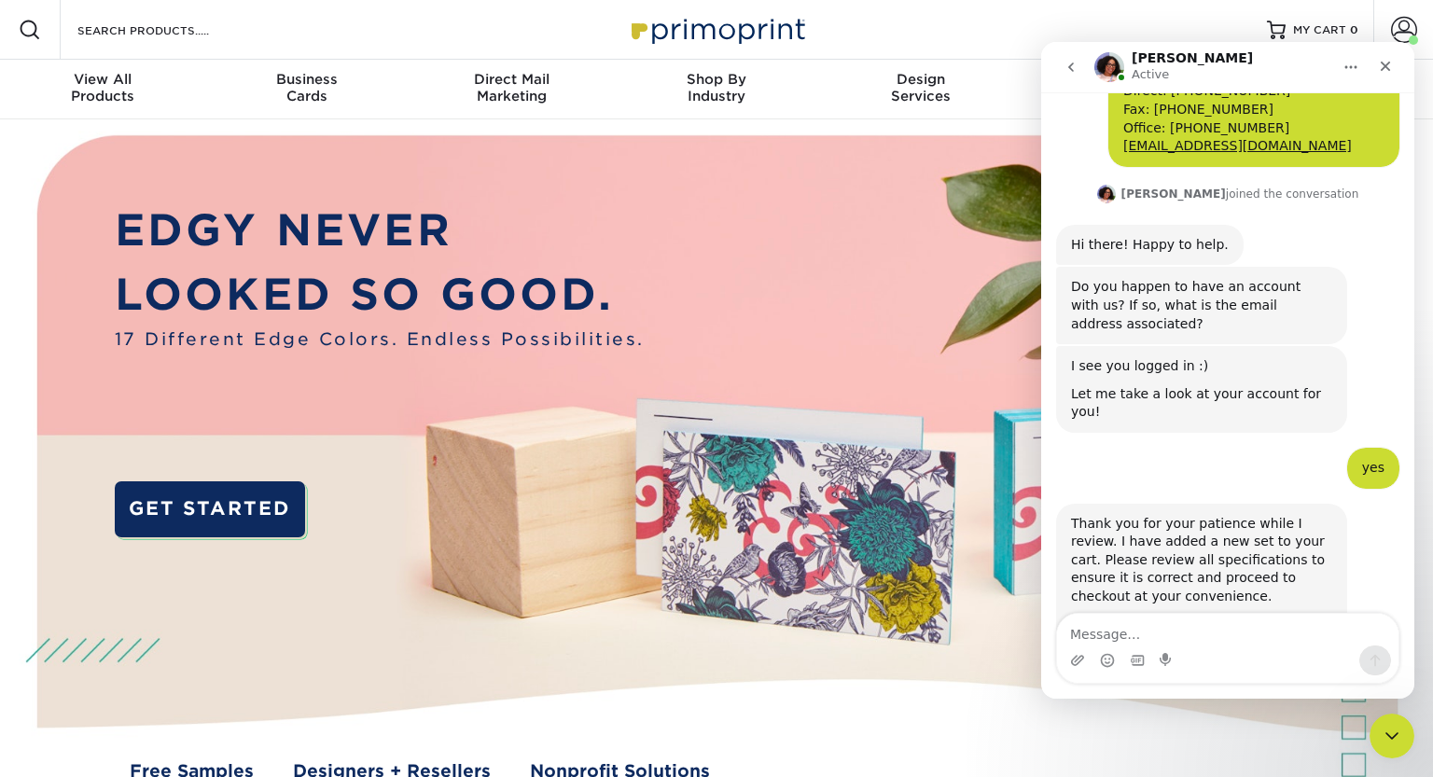
scroll to position [249, 0]
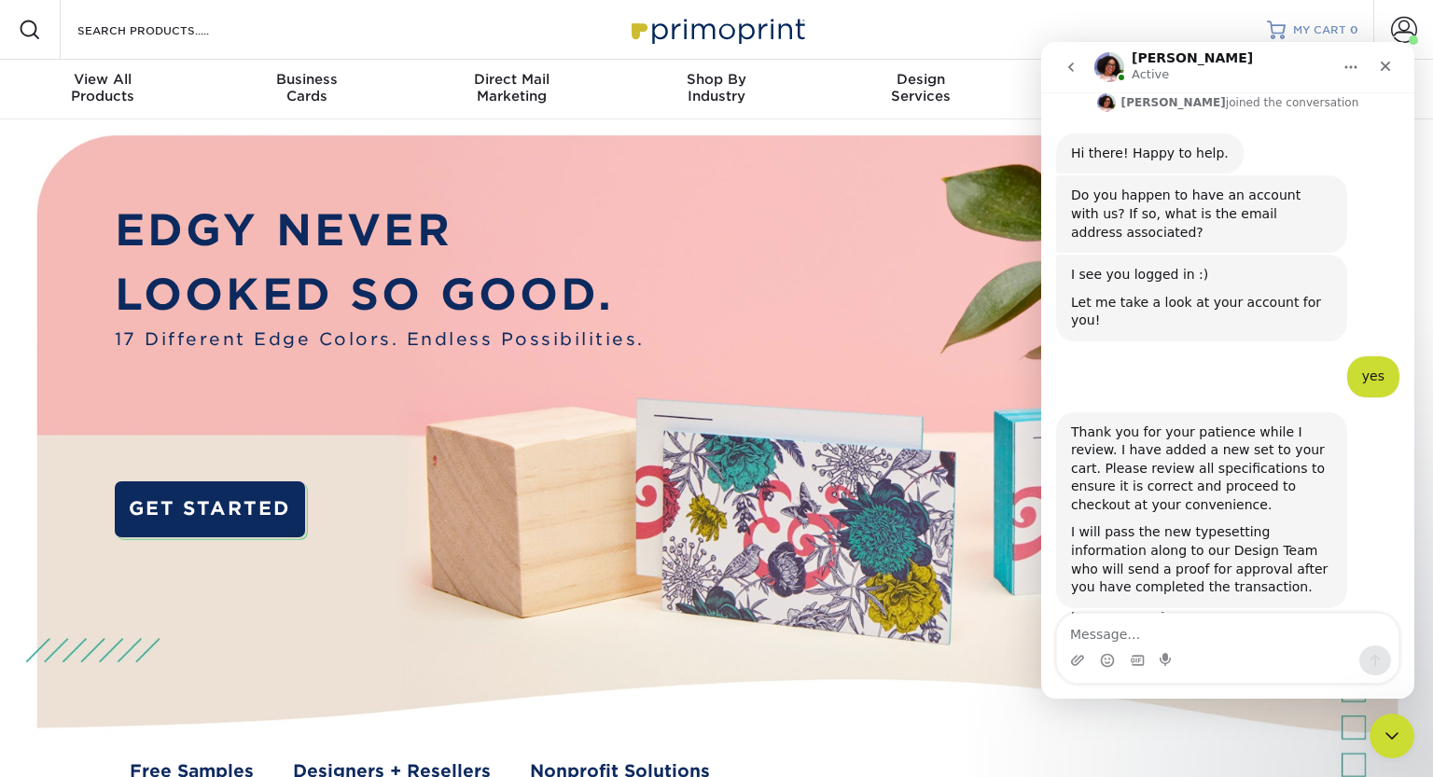
click at [1309, 31] on span "MY CART" at bounding box center [1319, 30] width 53 height 16
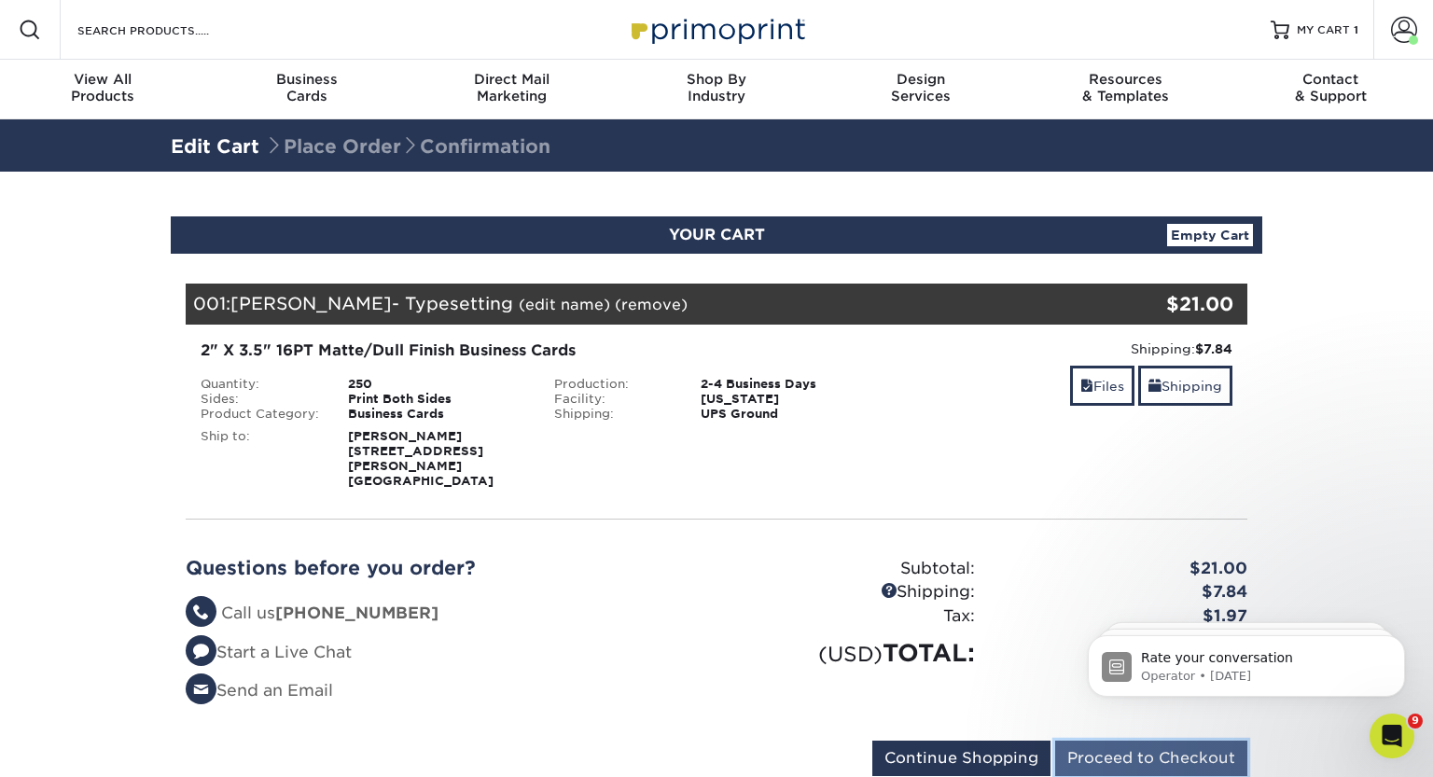
click at [1118, 741] on input "Proceed to Checkout" at bounding box center [1151, 758] width 192 height 35
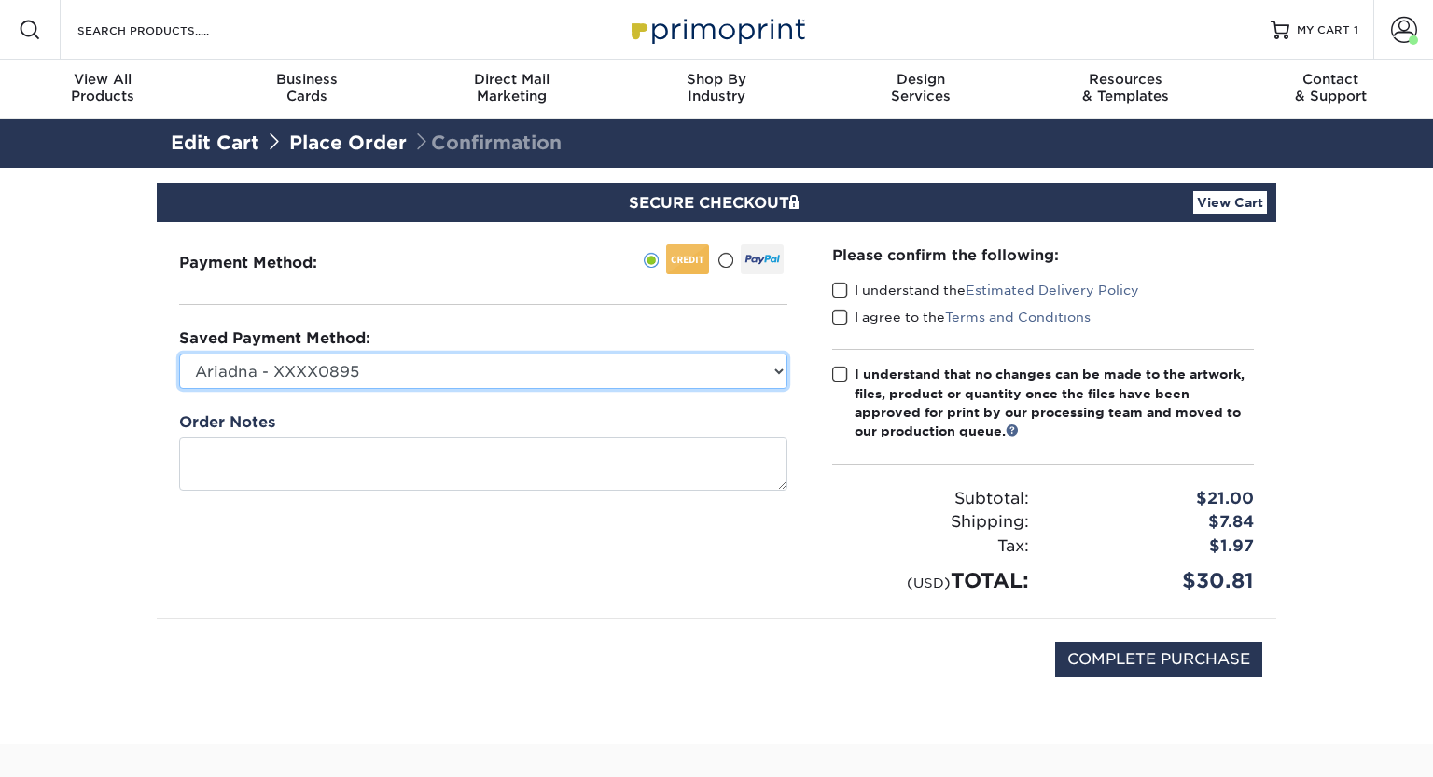
click at [436, 368] on select "Ariadna - XXXX0895 [PERSON_NAME]'s Main - XXXX3848 [PERSON_NAME] - XXXX5302 PSB…" at bounding box center [483, 371] width 608 height 35
select select "59122"
click at [179, 354] on select "Ariadna - XXXX0895 [PERSON_NAME]'s Main - XXXX3848 [PERSON_NAME] - XXXX5302 PSB…" at bounding box center [483, 371] width 608 height 35
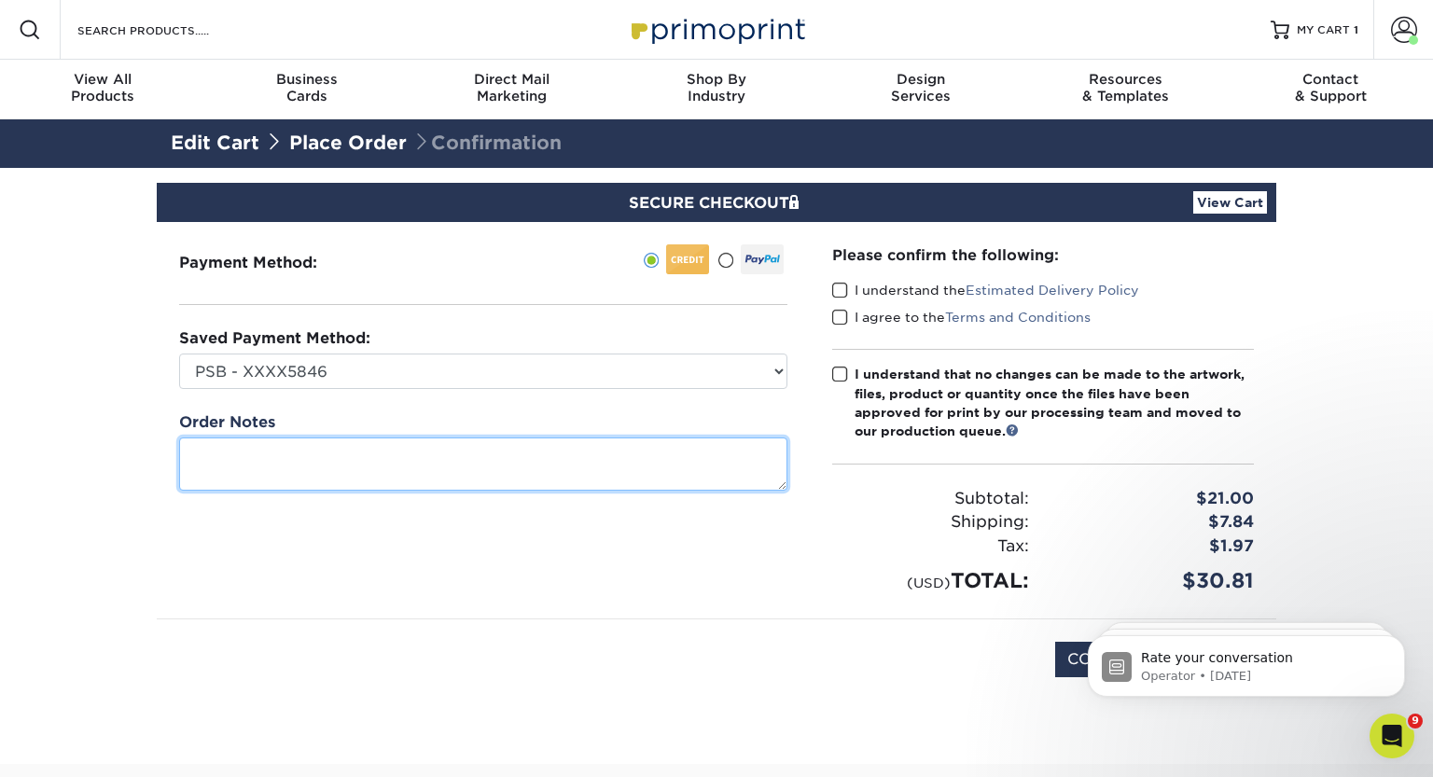
click at [336, 462] on textarea at bounding box center [483, 464] width 608 height 53
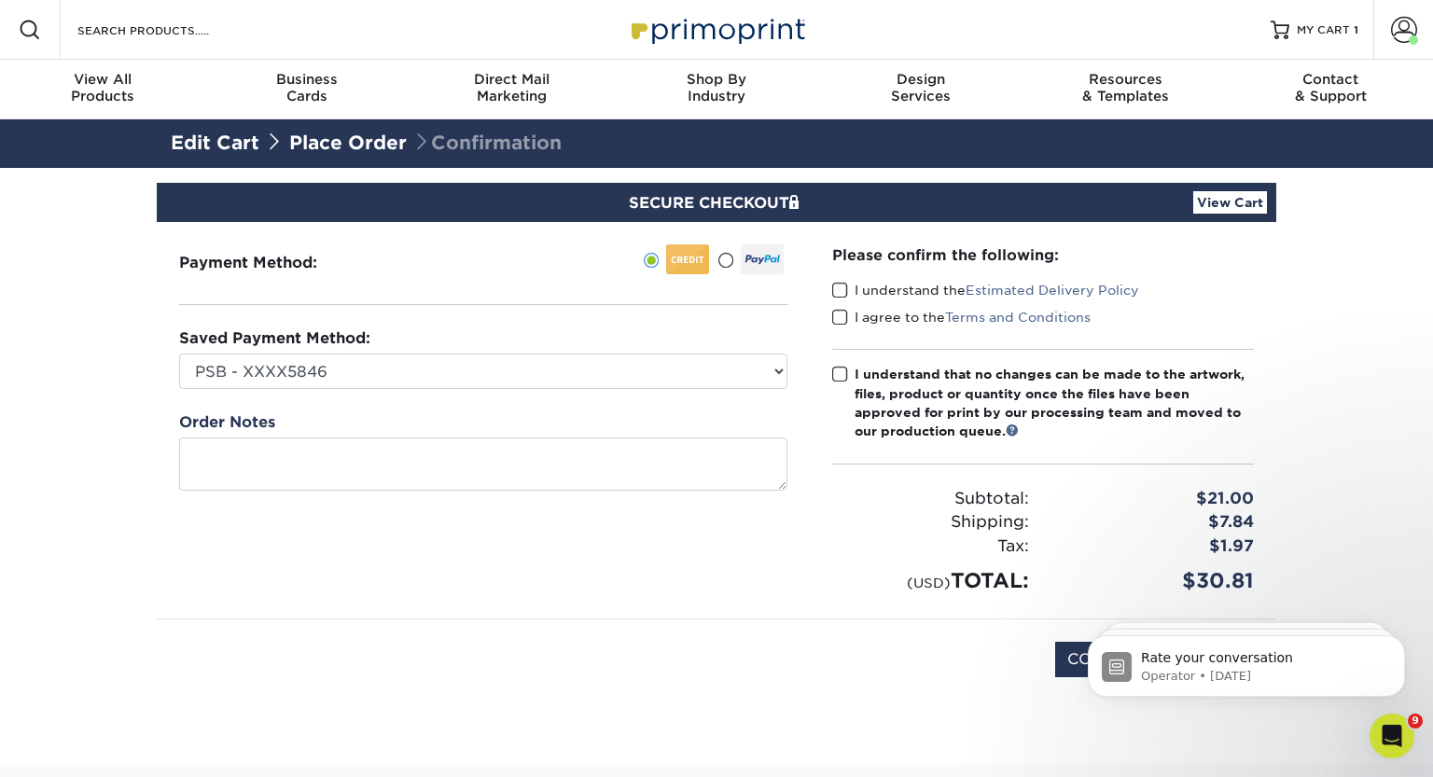
click at [842, 287] on span at bounding box center [840, 291] width 16 height 18
click at [0, 0] on input "I understand the Estimated Delivery Policy" at bounding box center [0, 0] width 0 height 0
click at [837, 320] on span at bounding box center [840, 318] width 16 height 18
click at [0, 0] on input "I agree to the Terms and Conditions" at bounding box center [0, 0] width 0 height 0
click at [841, 378] on span at bounding box center [840, 375] width 16 height 18
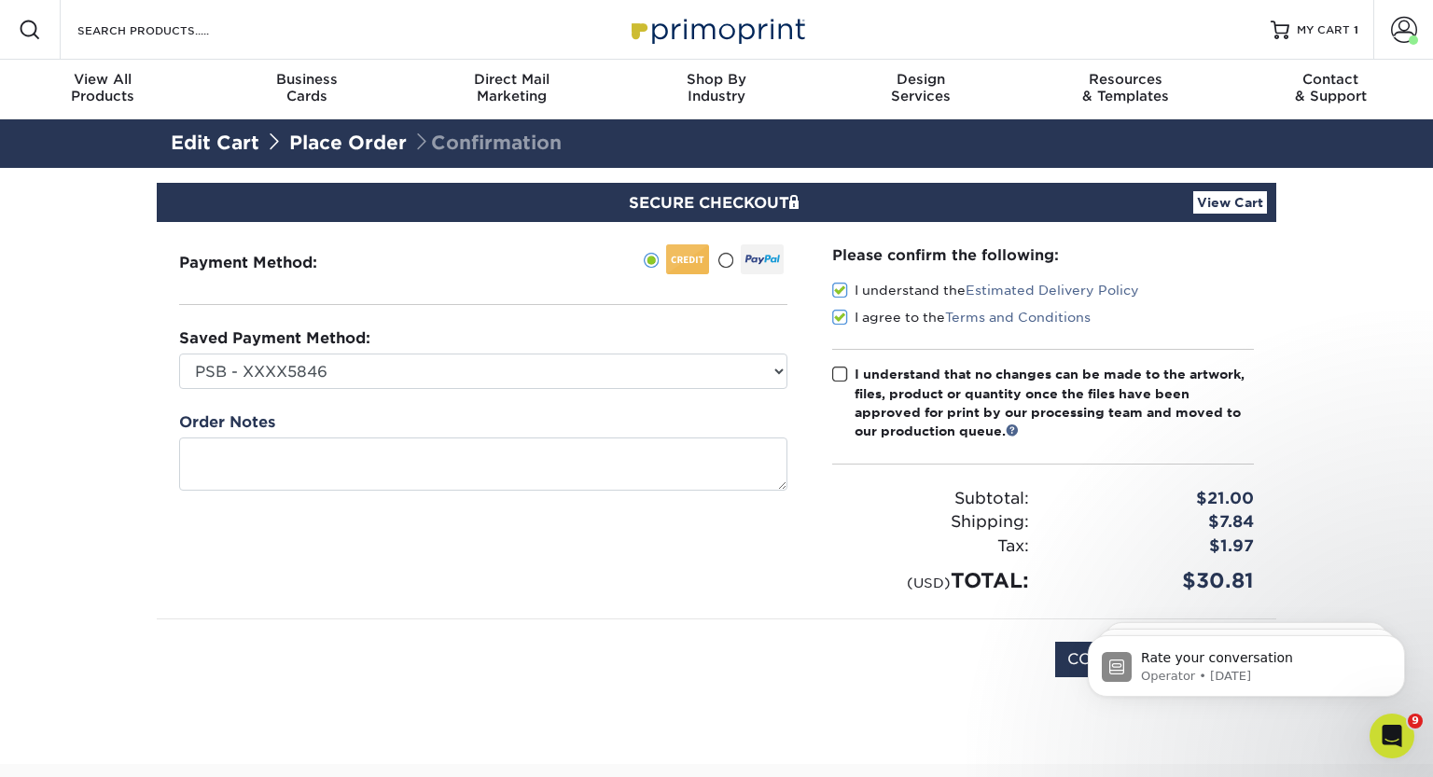
click at [0, 0] on input "I understand that no changes can be made to the artwork, files, product or quan…" at bounding box center [0, 0] width 0 height 0
click at [800, 560] on div "Payment Method:" at bounding box center [483, 420] width 653 height 397
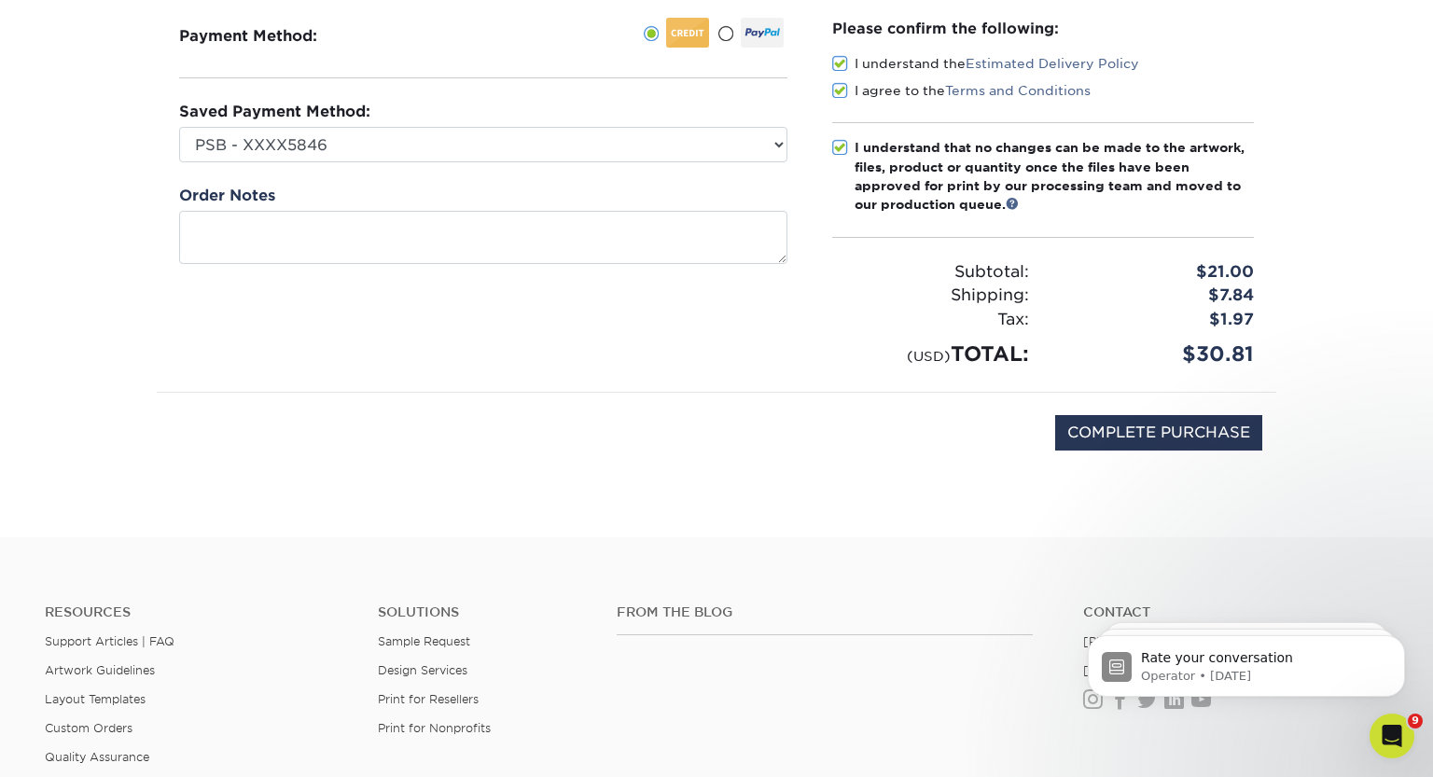
scroll to position [280, 0]
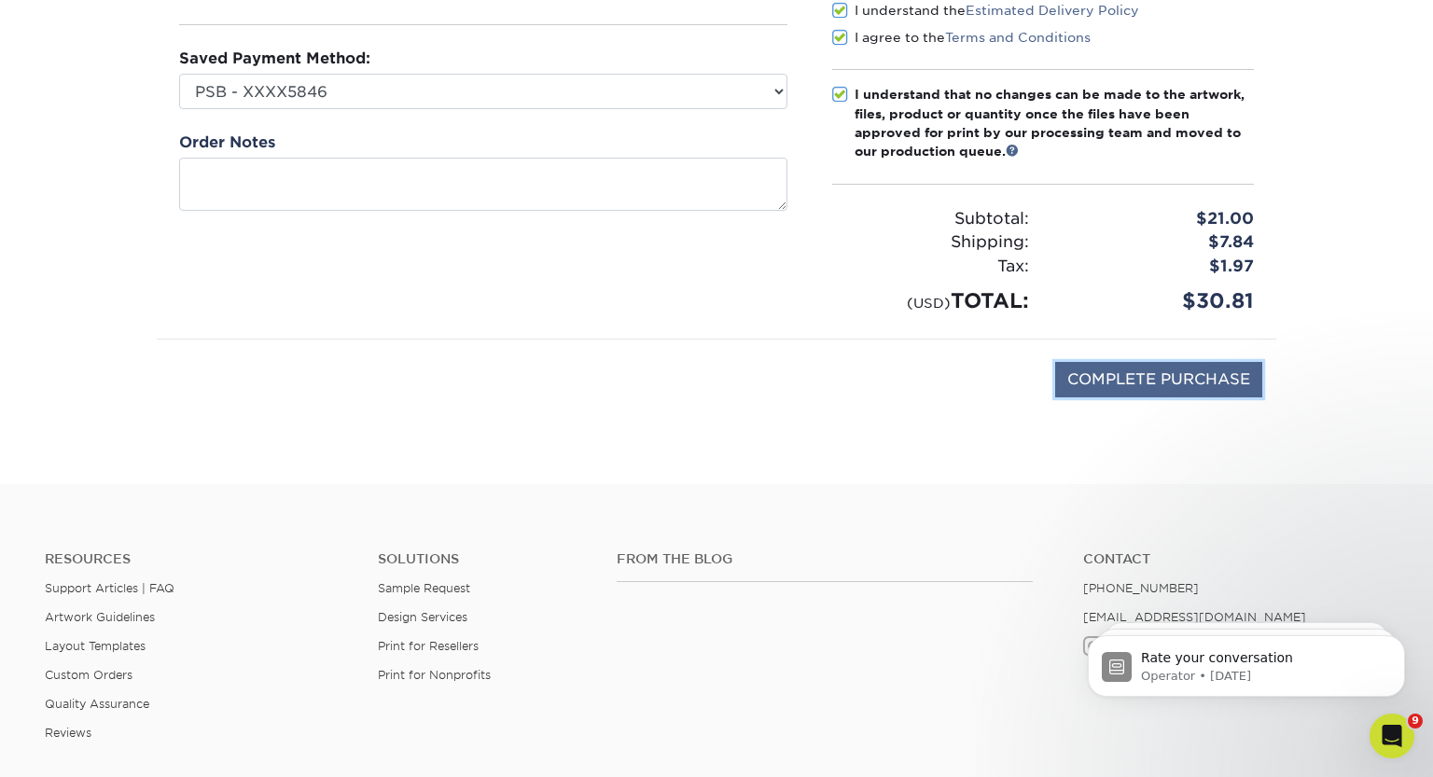
click at [1126, 387] on input "COMPLETE PURCHASE" at bounding box center [1158, 379] width 207 height 35
type input "PROCESSING, PLEASE WAIT..."
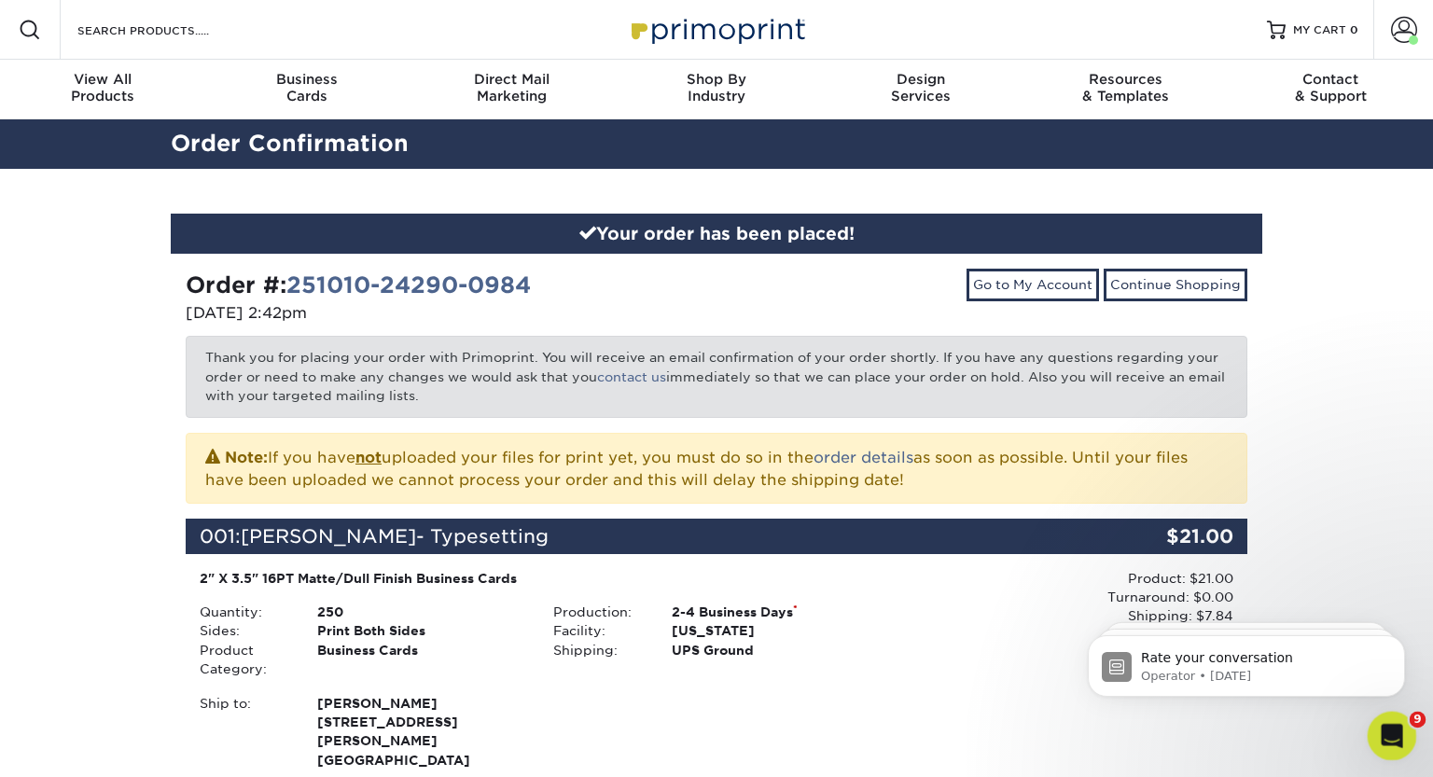
click at [1387, 735] on icon "Open Intercom Messenger" at bounding box center [1389, 733] width 13 height 15
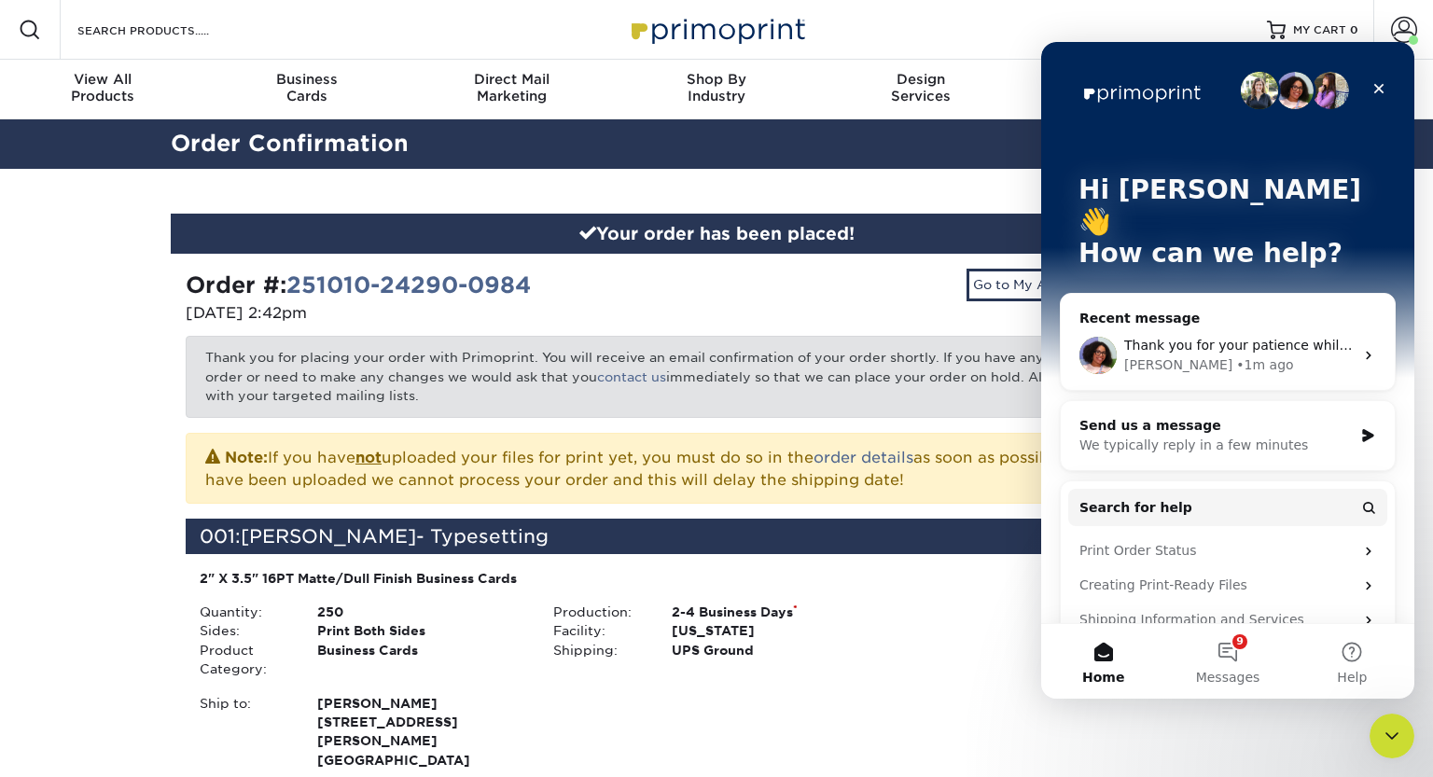
click at [1097, 337] on img "Intercom messenger" at bounding box center [1098, 355] width 37 height 37
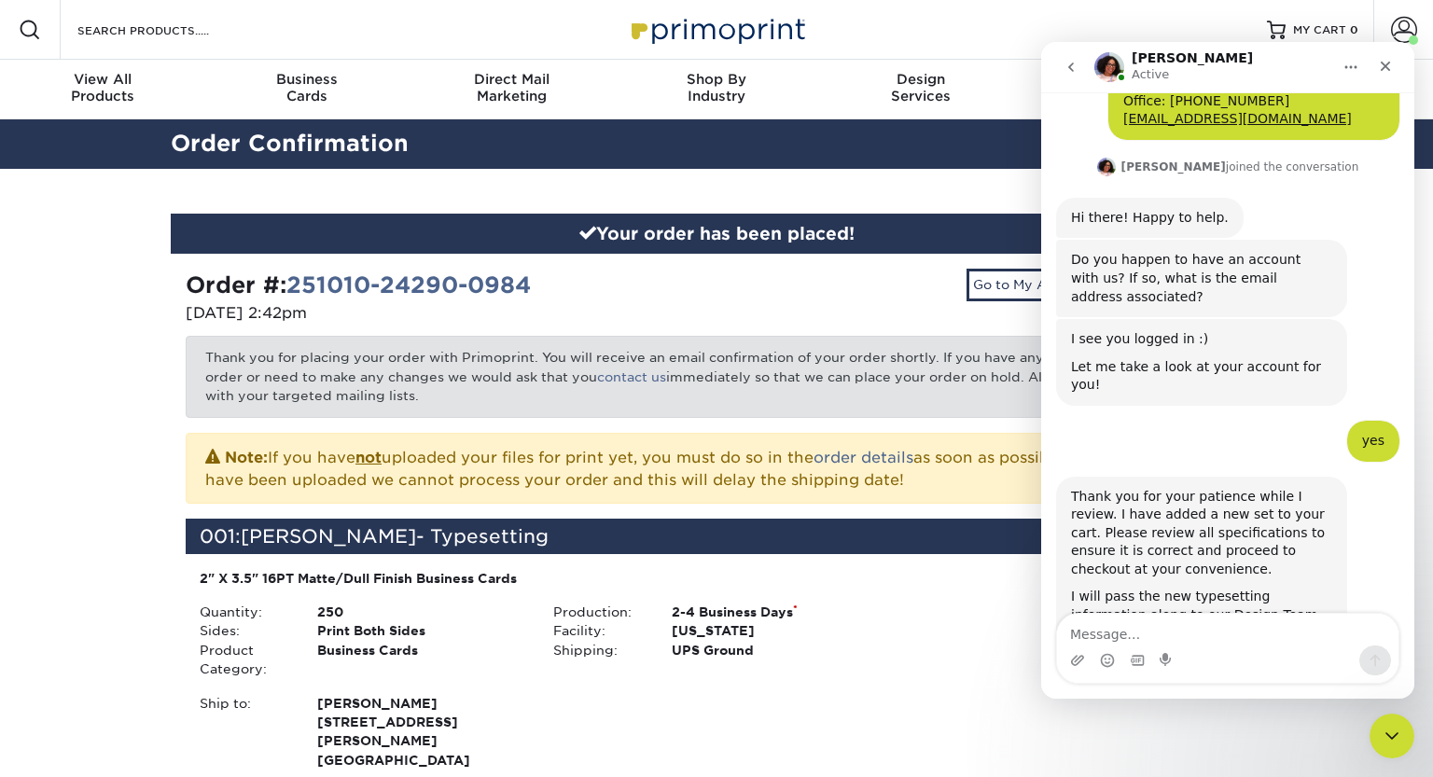
scroll to position [249, 0]
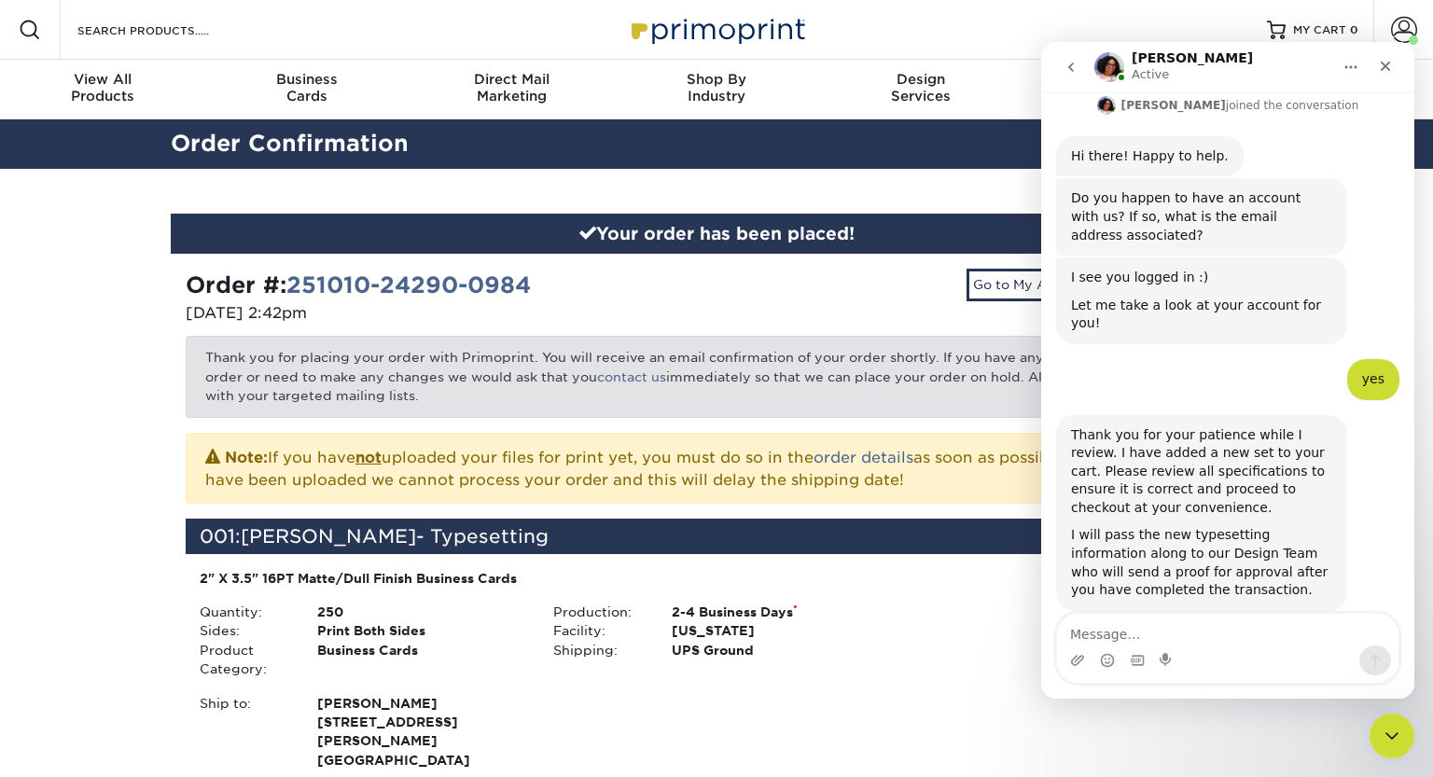
click at [1148, 636] on textarea "Message…" at bounding box center [1228, 630] width 342 height 32
type textarea "How soon can get the proof?"
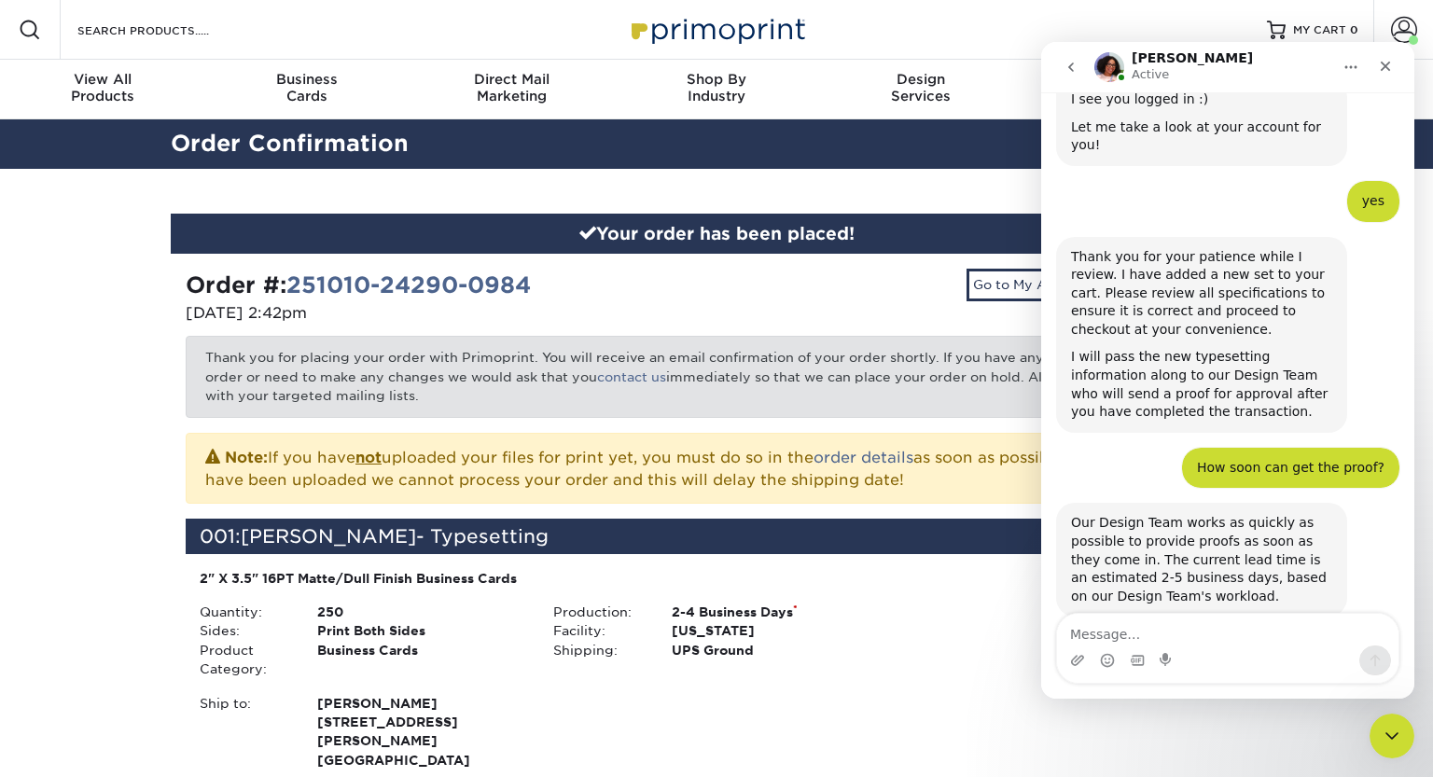
scroll to position [433, 0]
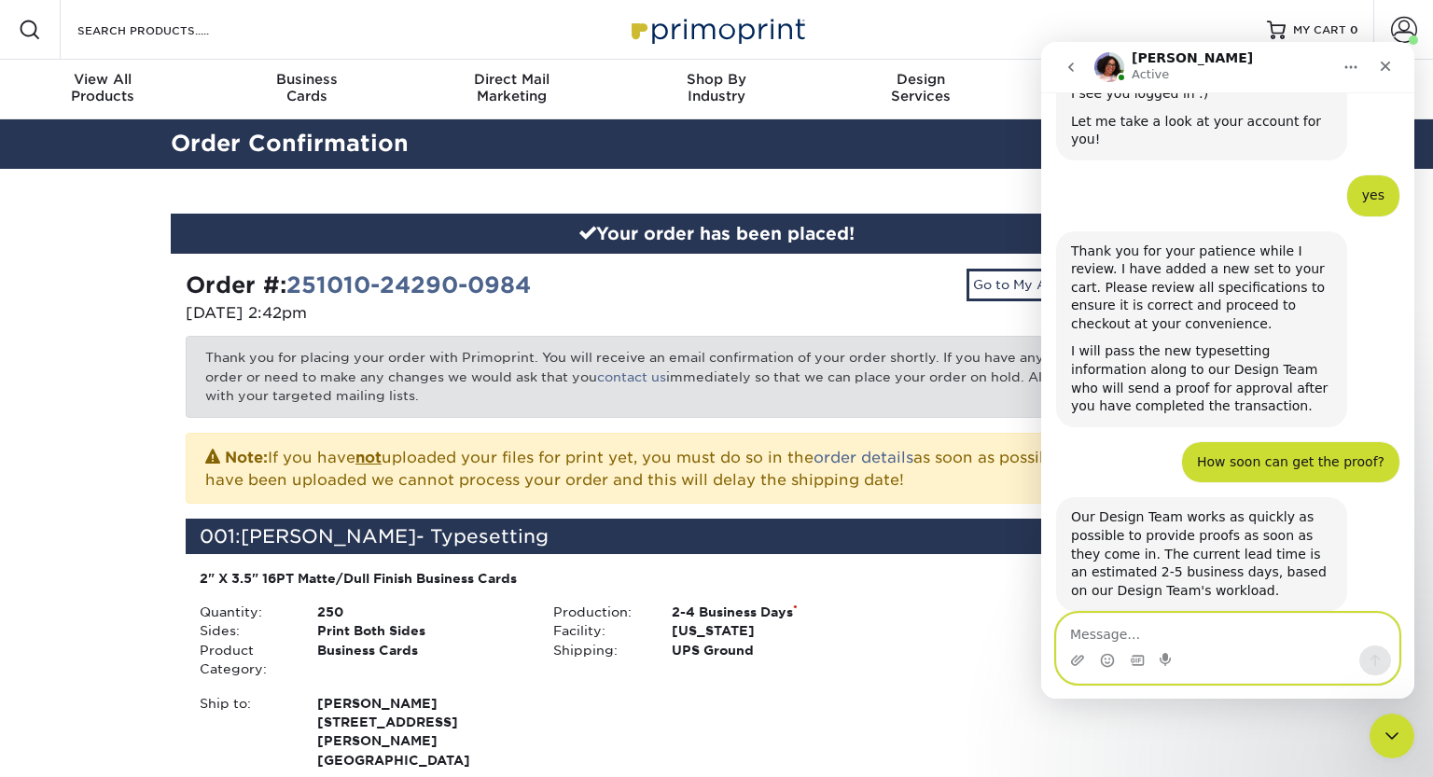
click at [1091, 635] on textarea "Message…" at bounding box center [1228, 630] width 342 height 32
type textarea "Thanks"
click at [1370, 664] on icon "Send a message…" at bounding box center [1375, 660] width 15 height 15
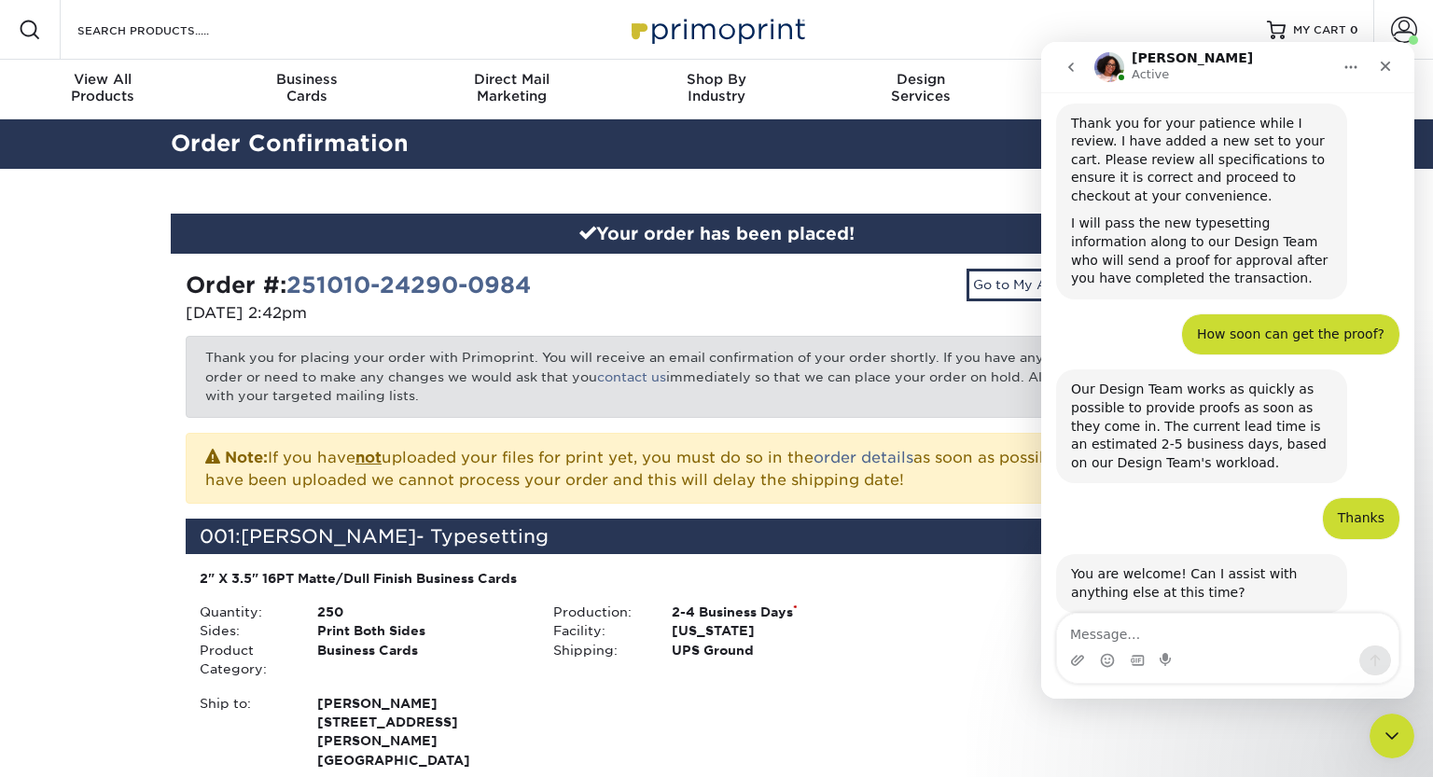
scroll to position [563, 0]
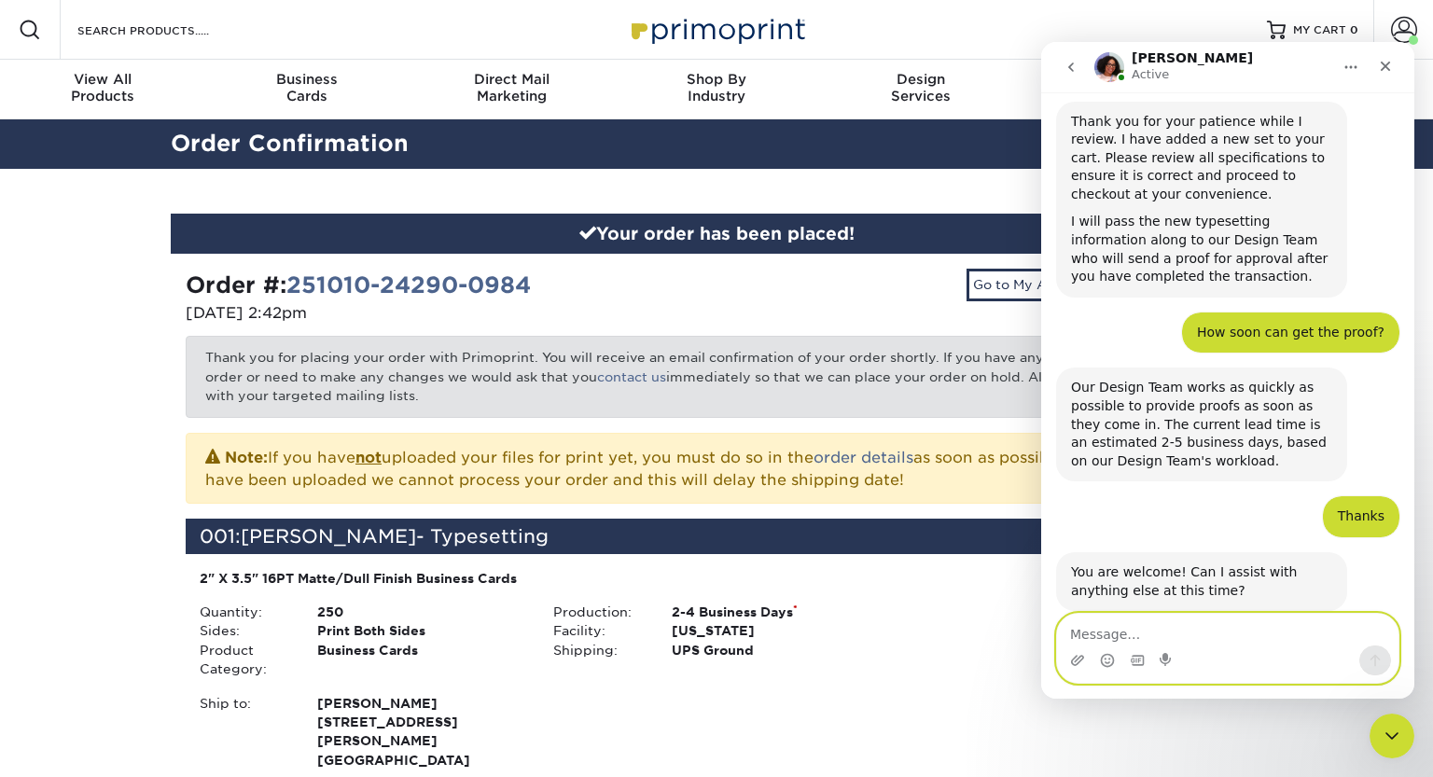
click at [1091, 635] on textarea "Message…" at bounding box center [1228, 630] width 342 height 32
type textarea "No, That's it."
click at [1376, 658] on icon "Send a message…" at bounding box center [1376, 661] width 10 height 12
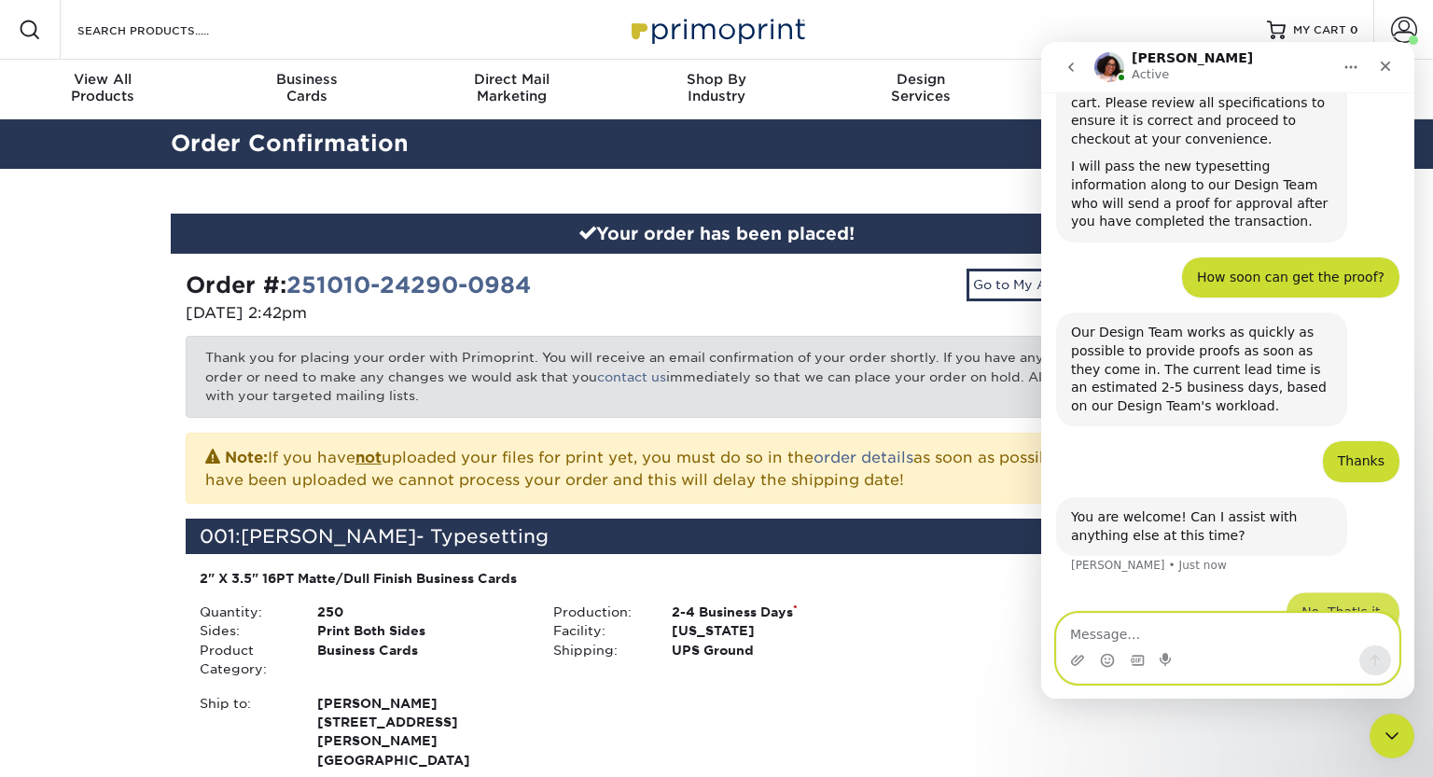
scroll to position [619, 0]
